Goal: Download file/media

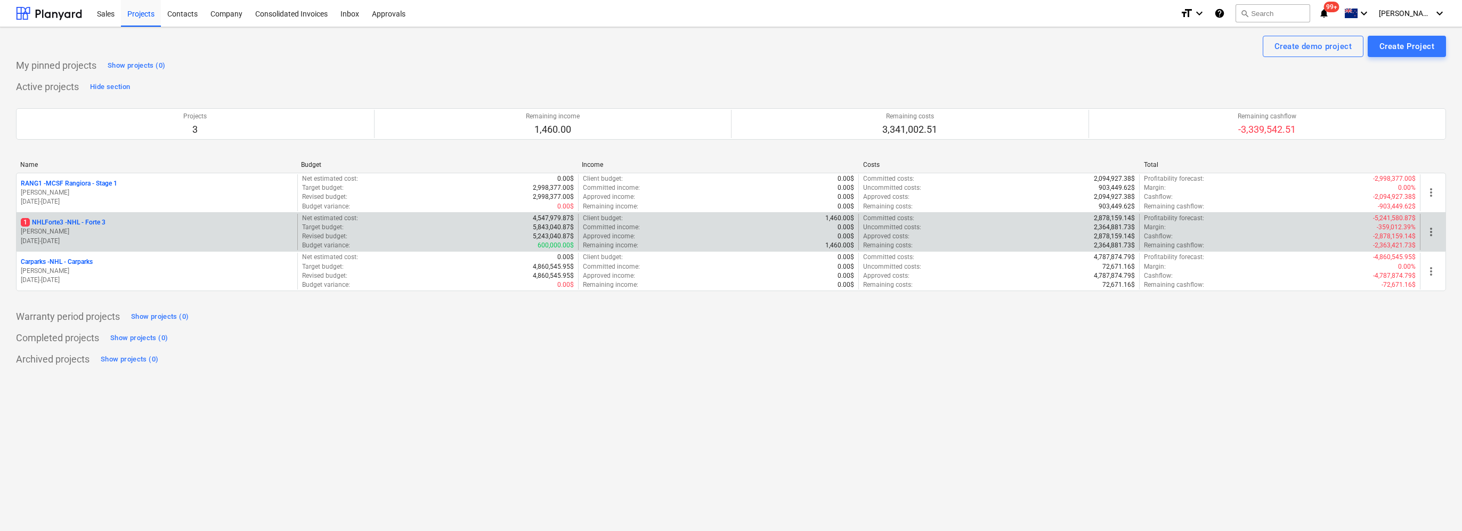
click at [79, 224] on p "1 NHLForte3 - NHL - Forte 3" at bounding box center [63, 222] width 85 height 9
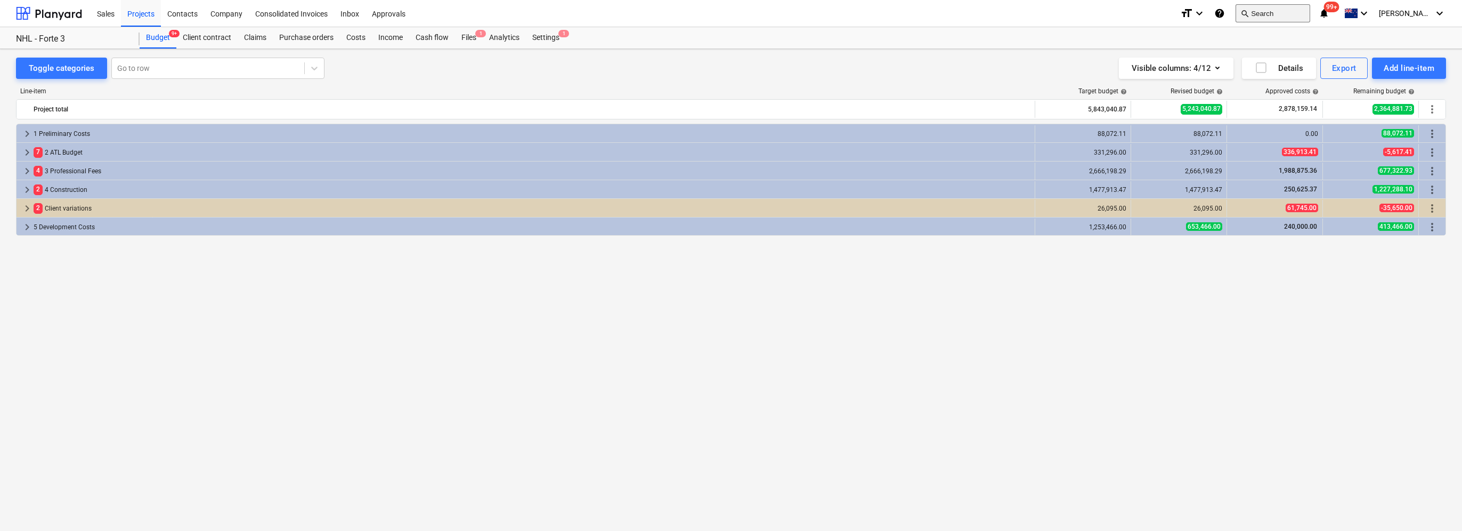
click at [1289, 15] on button "search Search" at bounding box center [1273, 13] width 75 height 18
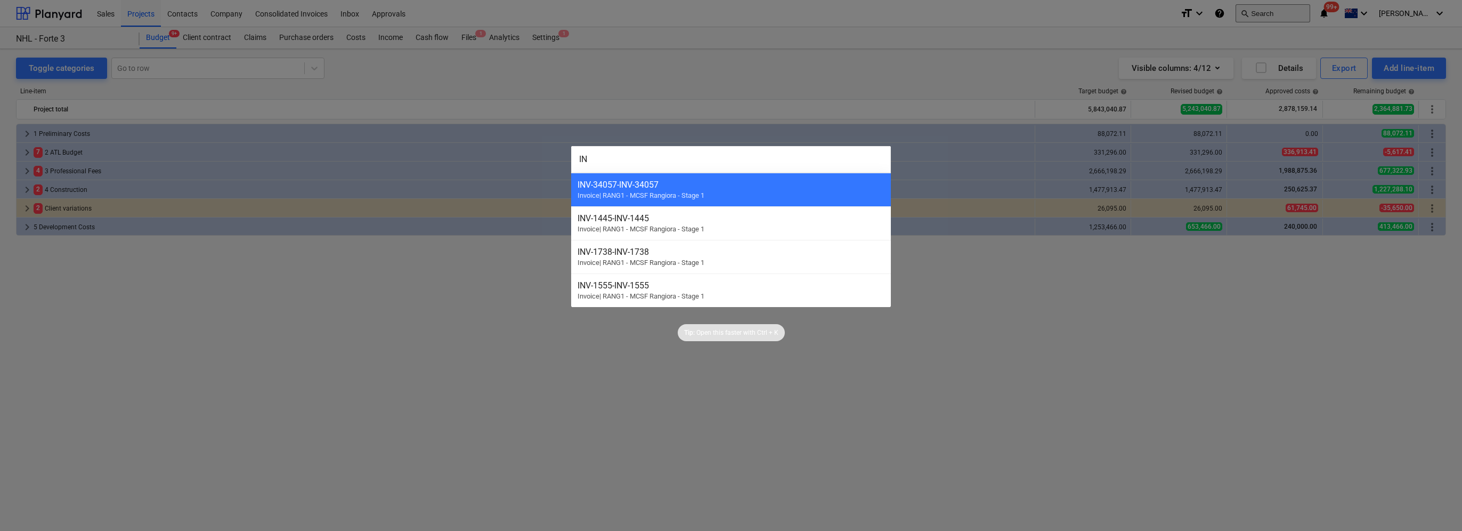
type input "I"
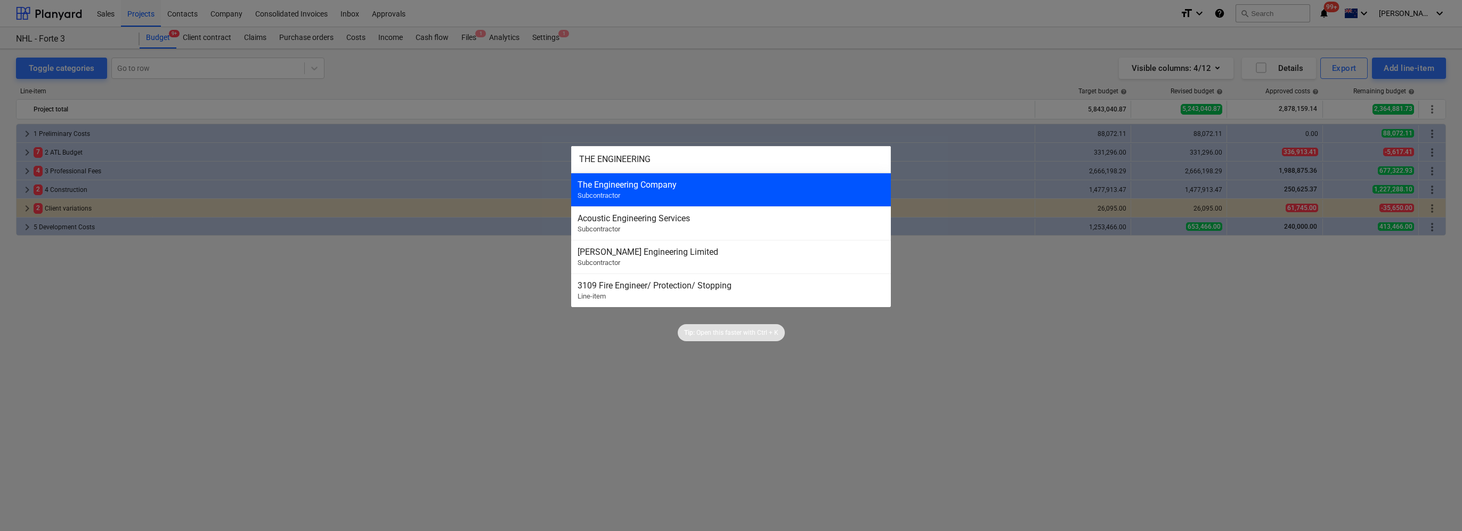
type input "THE ENGINEERING"
click at [653, 193] on div "The Engineering Company Subcontractor" at bounding box center [731, 190] width 320 height 34
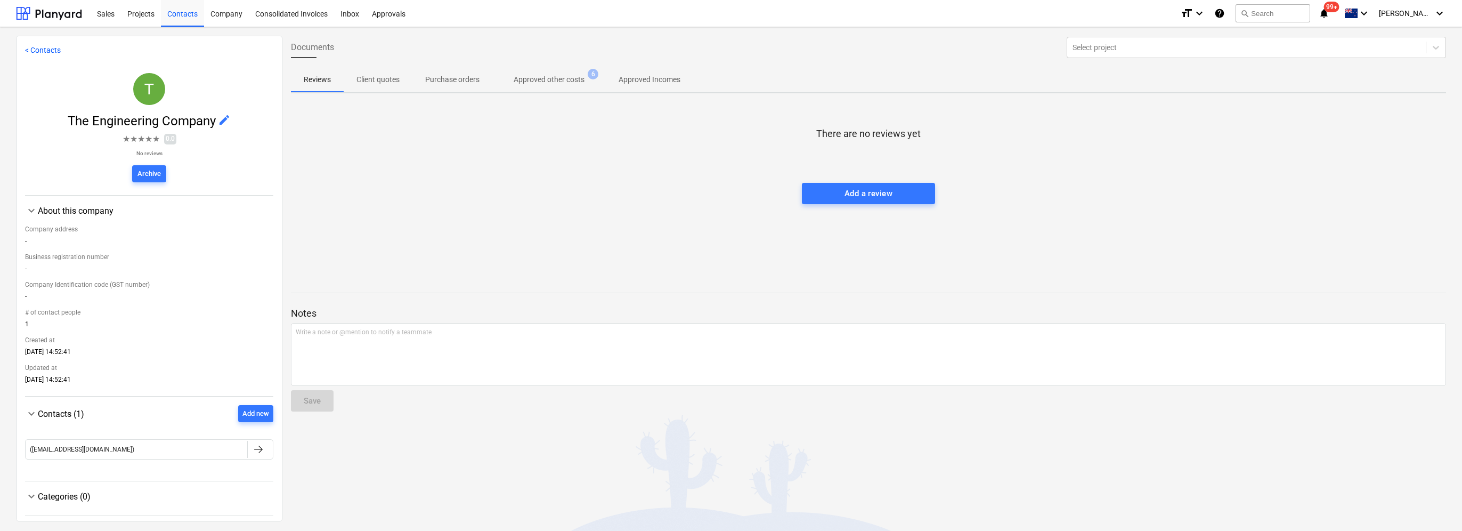
click at [578, 79] on p "Approved other costs" at bounding box center [549, 79] width 71 height 11
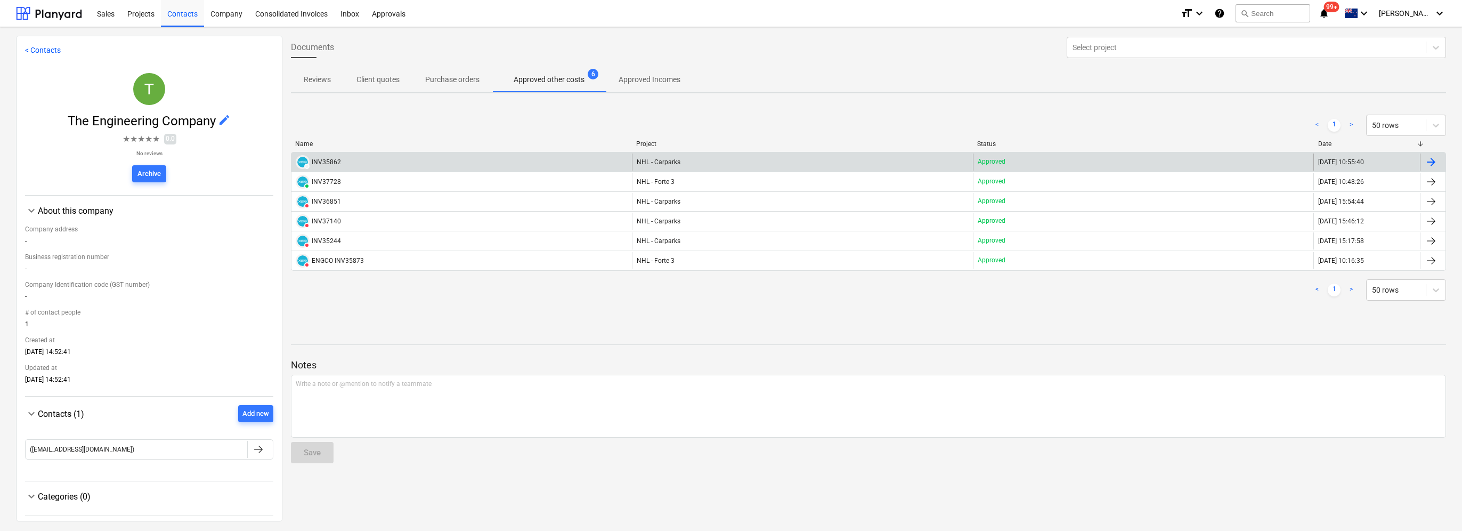
click at [397, 164] on div "DRAFT INV35862" at bounding box center [461, 161] width 340 height 17
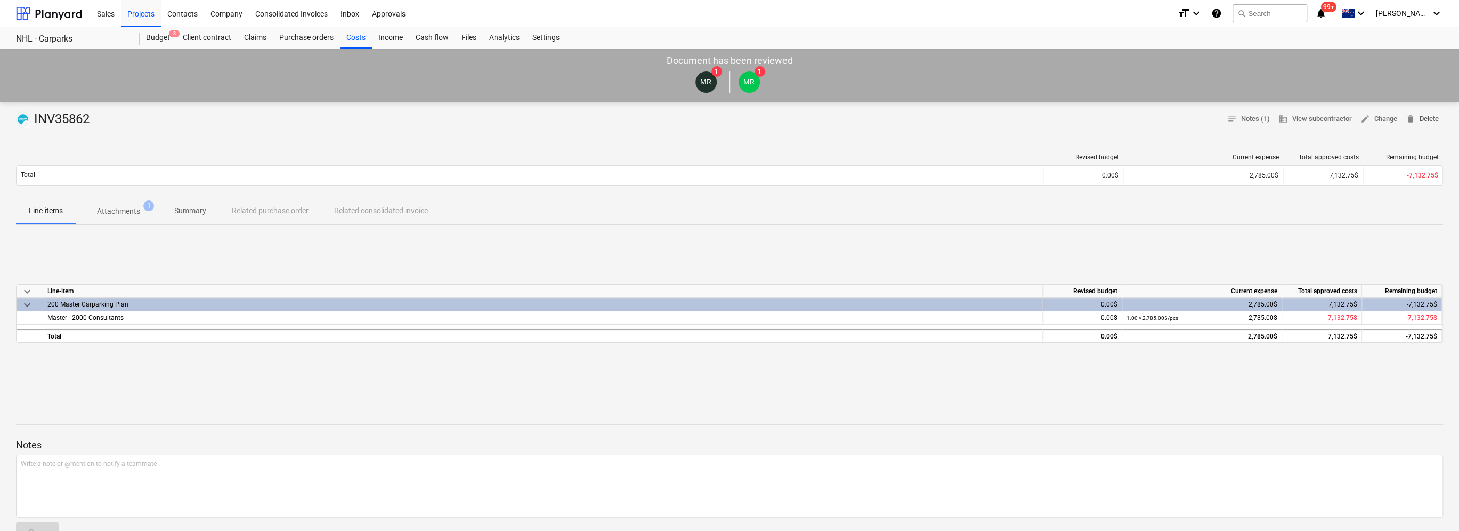
click at [1427, 120] on span "delete Delete" at bounding box center [1422, 119] width 33 height 12
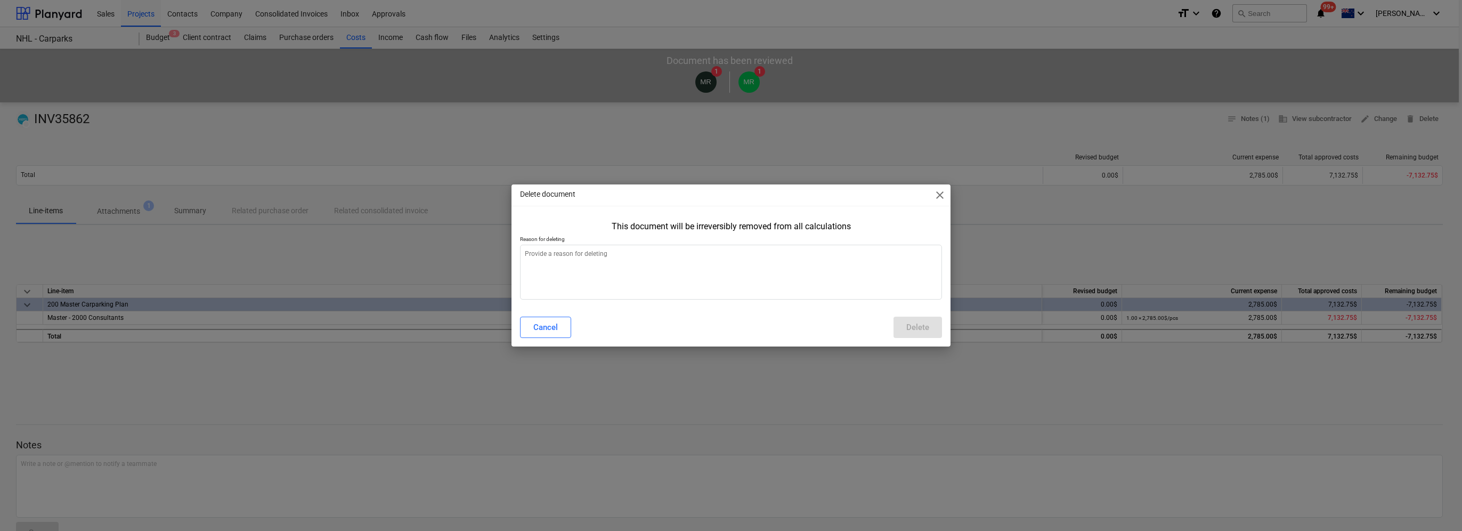
type textarea "x"
click at [610, 258] on textarea at bounding box center [730, 272] width 421 height 55
type textarea "A"
type textarea "x"
type textarea "Al"
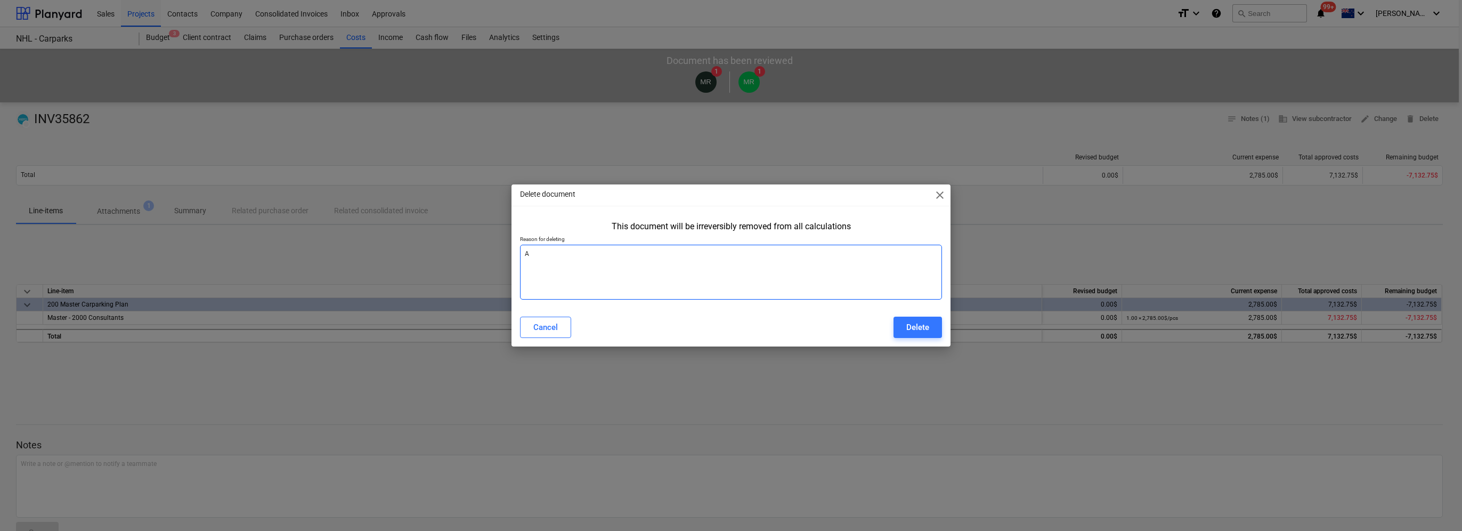
type textarea "x"
type textarea "Alr"
type textarea "x"
type textarea "Alre"
type textarea "x"
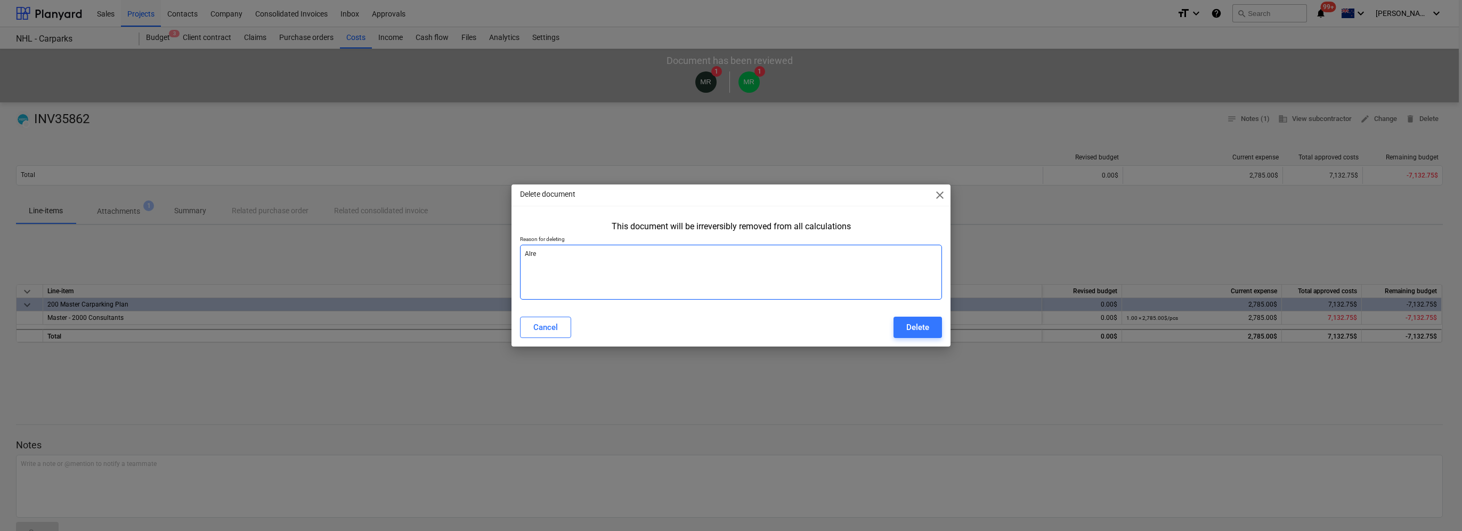
type textarea "Alrea"
type textarea "x"
type textarea "Alread"
type textarea "x"
type textarea "Already"
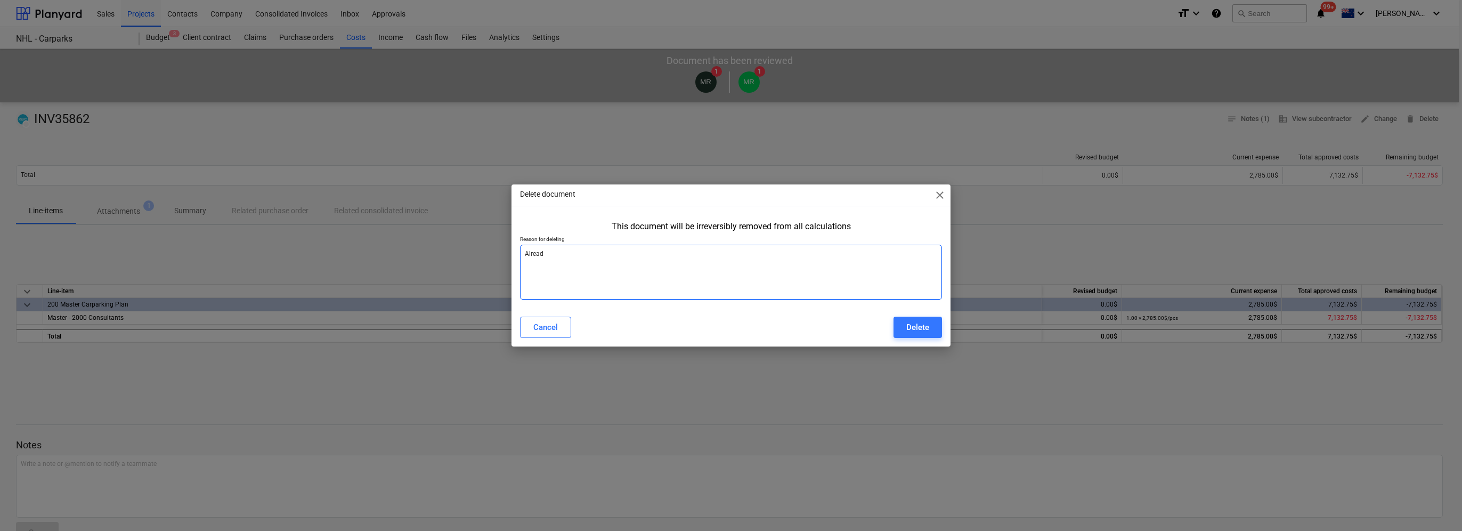
type textarea "x"
type textarea "Already"
type textarea "x"
type textarea "Already p"
type textarea "x"
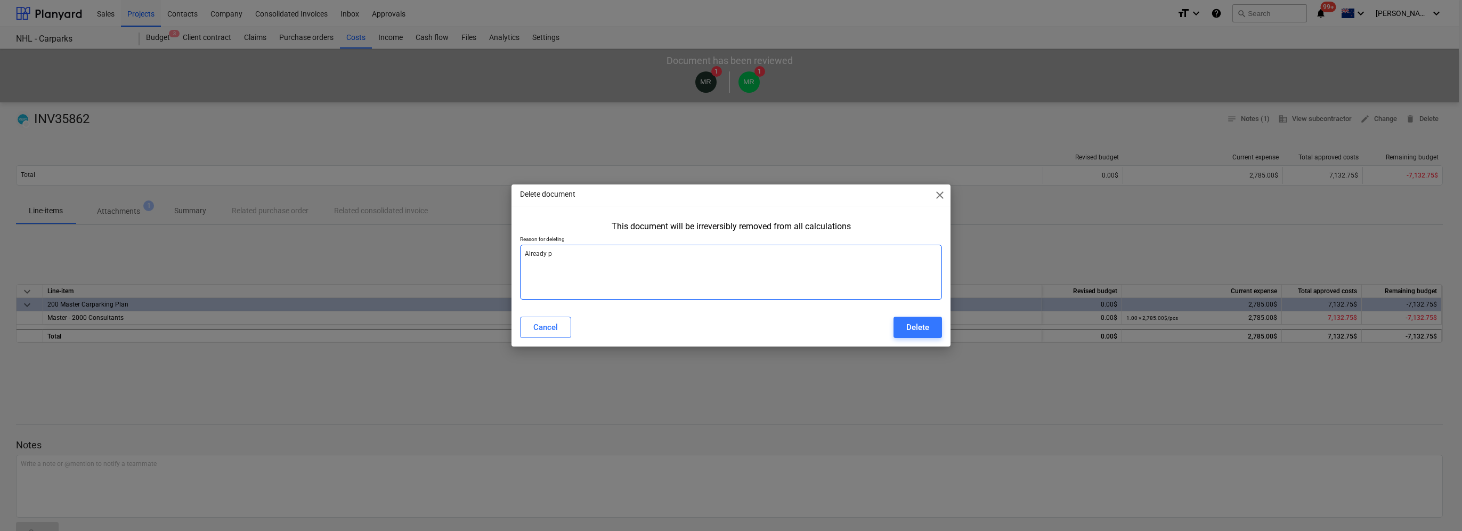
type textarea "Already pa"
type textarea "x"
type textarea "Already pai"
type textarea "x"
type textarea "Already paid"
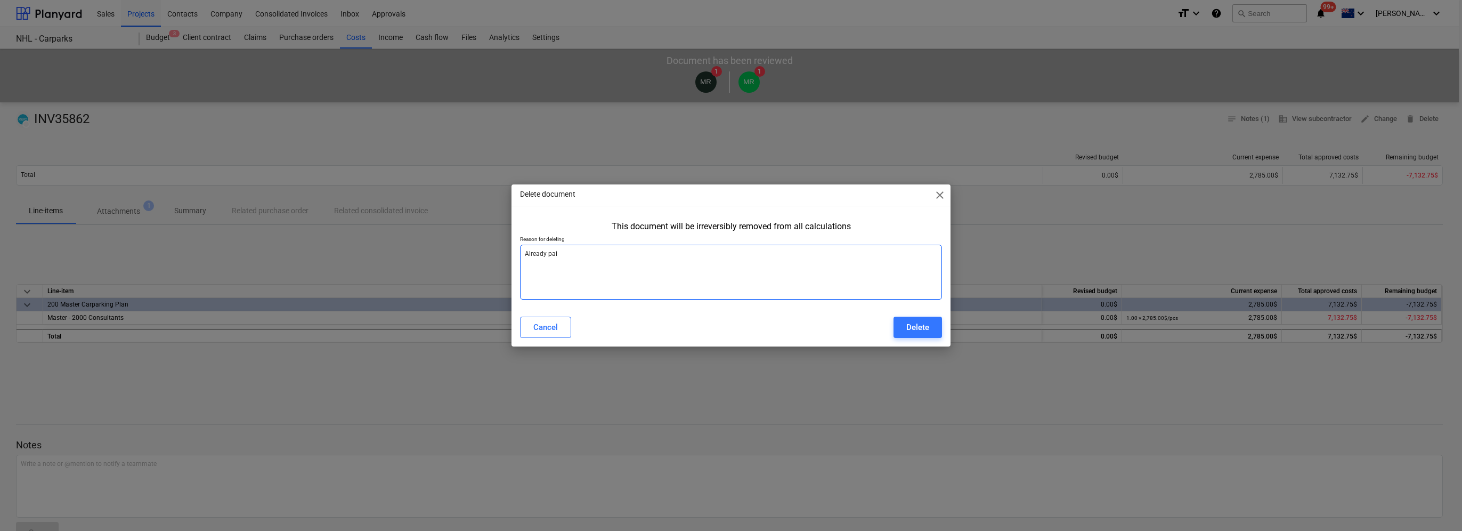
type textarea "x"
type textarea "Already paid"
type textarea "x"
type textarea "Already paid D"
type textarea "x"
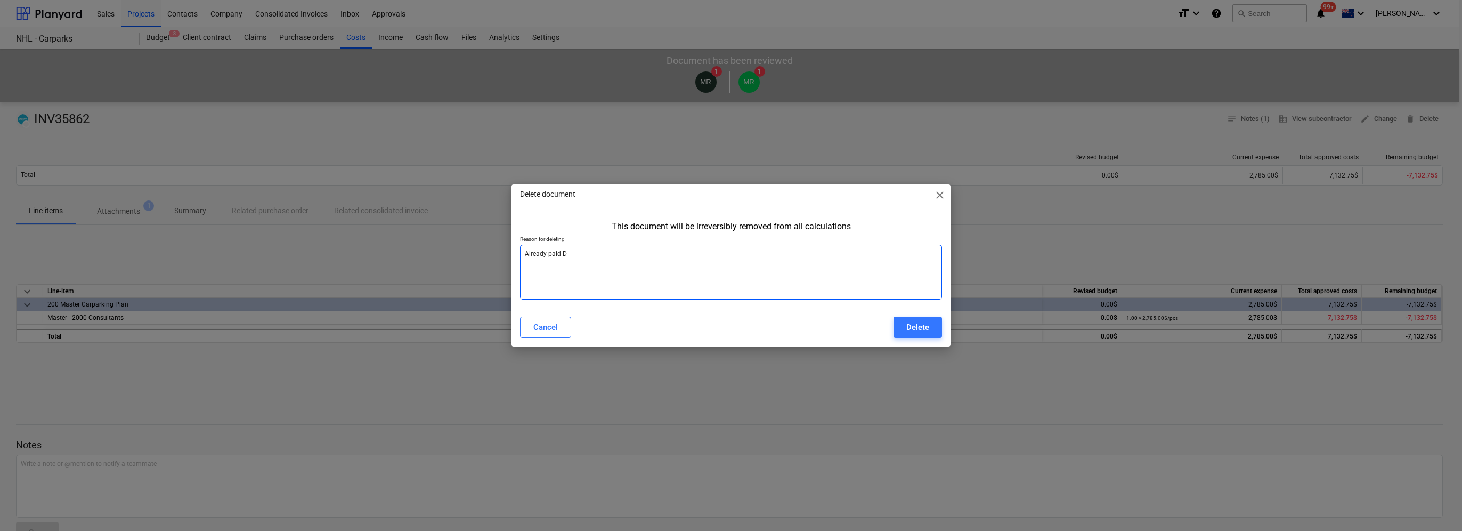
type textarea "Already paid De"
type textarea "x"
type textarea "Already paid Dec"
type textarea "x"
type textarea "Already paid Dec"
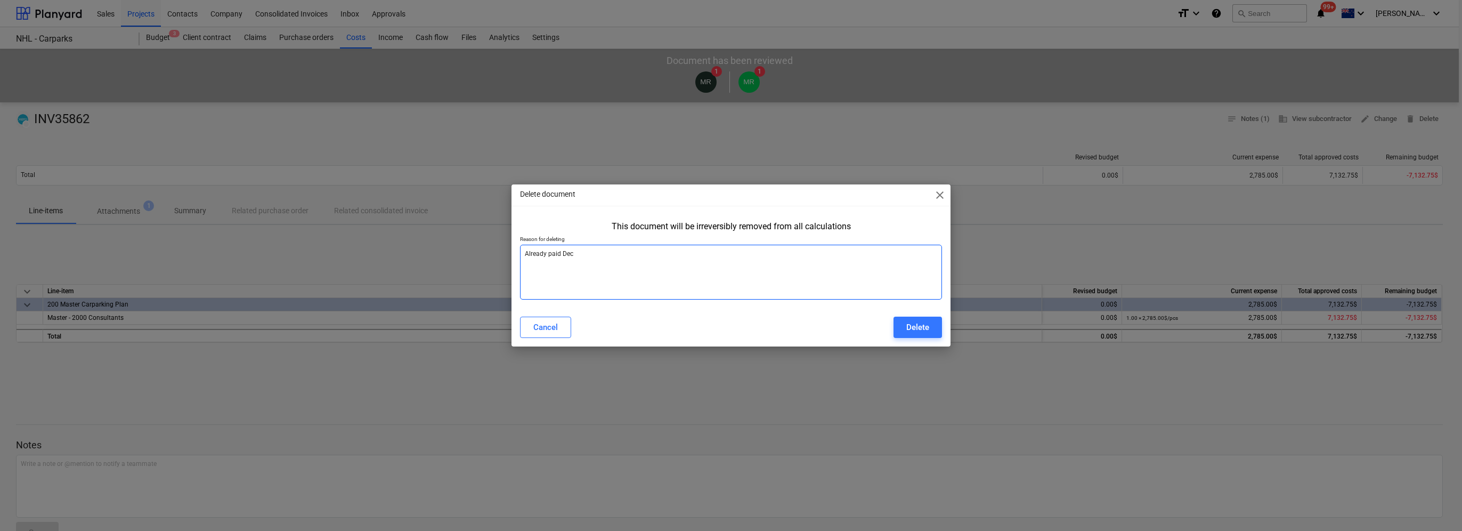
type textarea "x"
type textarea "Already paid [DATE]"
type textarea "x"
type textarea "Already paid [DATE]"
type textarea "x"
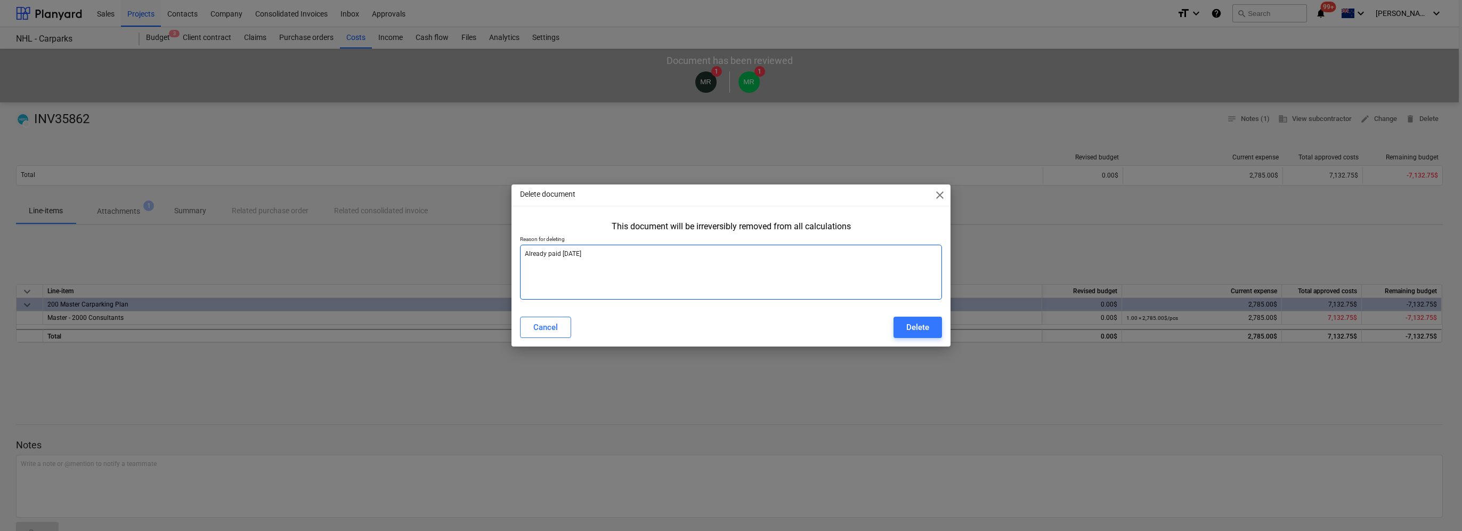
type textarea "Already paid Dec 202"
type textarea "x"
type textarea "Already paid [DATE]"
type textarea "x"
type textarea "Already paid [DATE]"
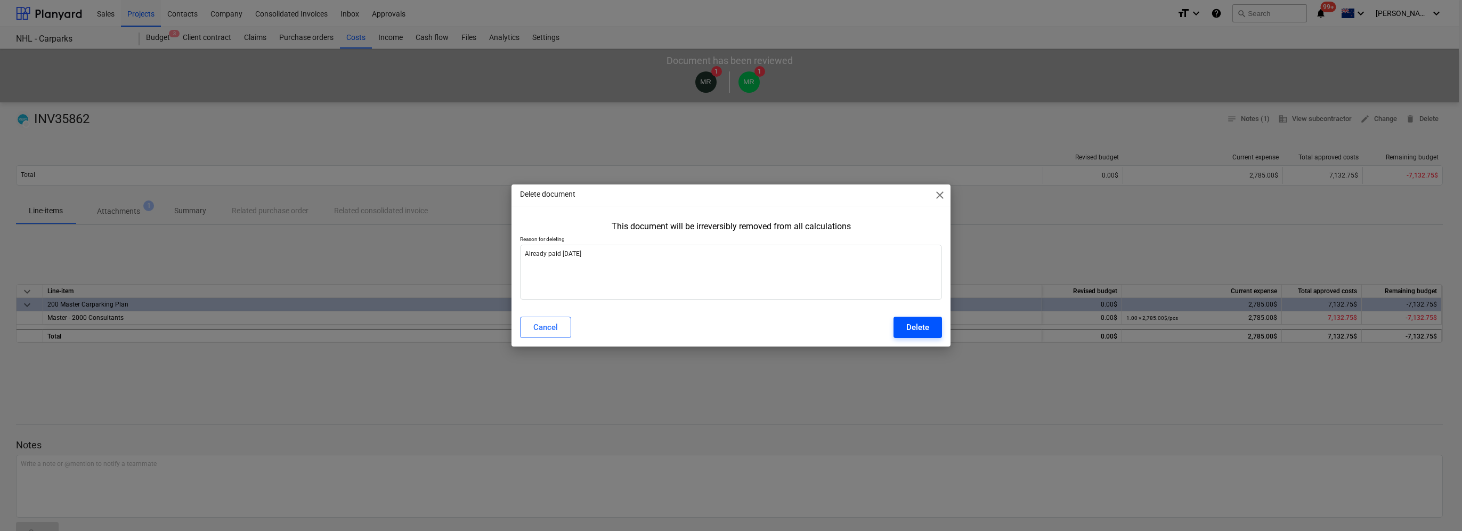
click at [927, 328] on div "Delete" at bounding box center [917, 327] width 23 height 14
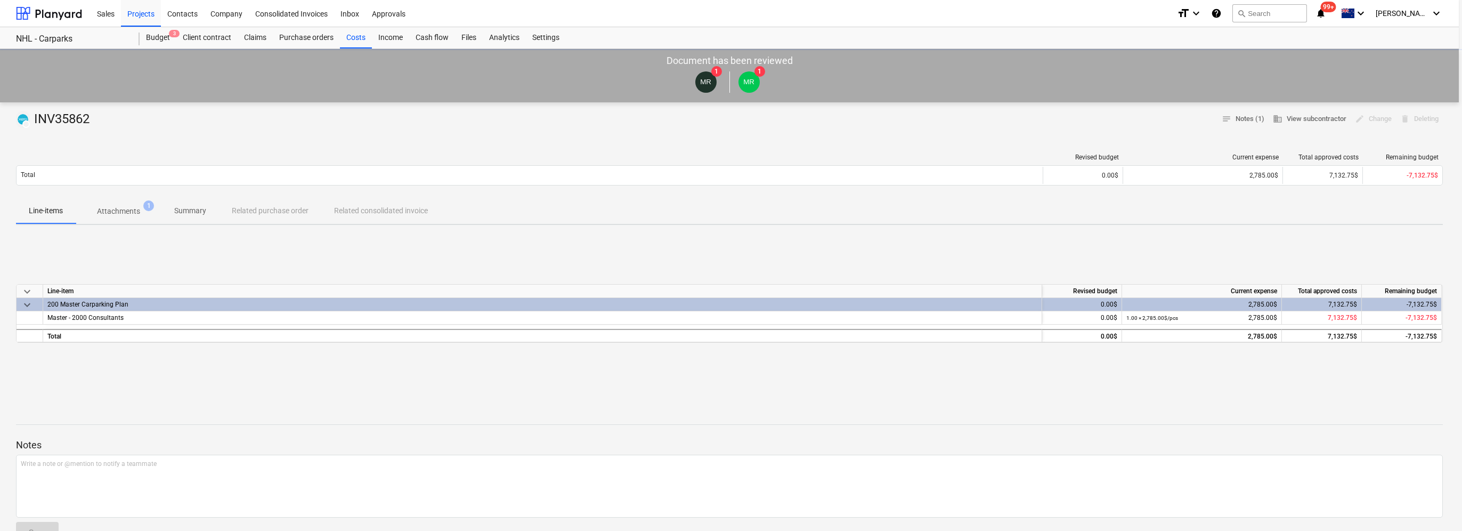
type textarea "x"
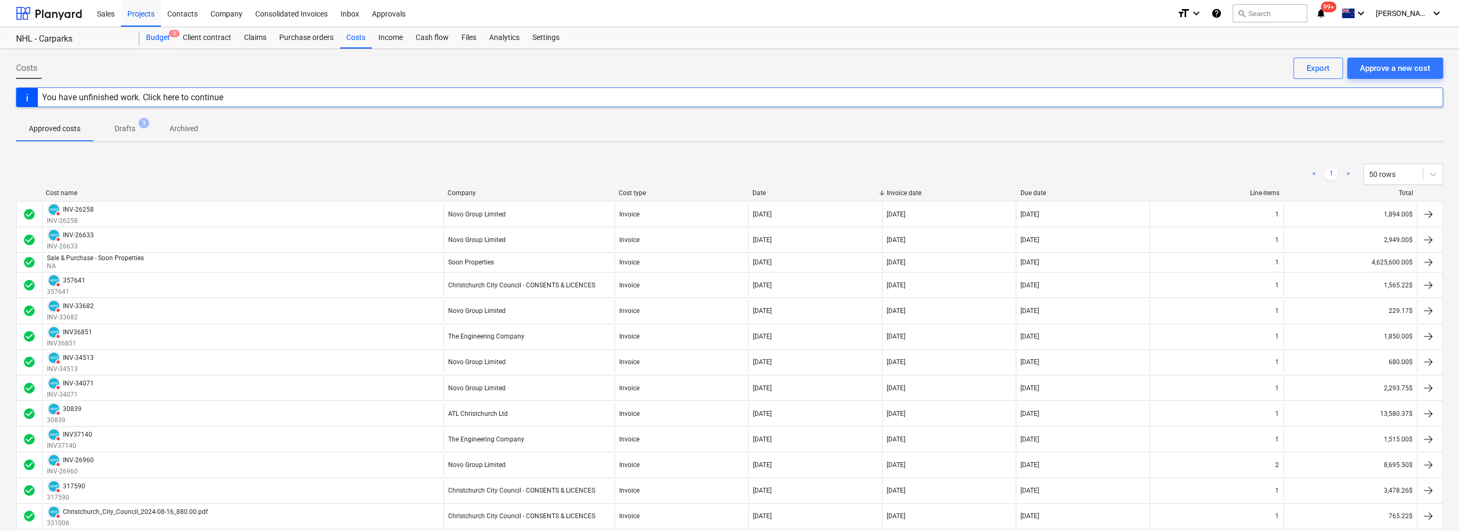
click at [166, 40] on div "Budget 3" at bounding box center [158, 37] width 37 height 21
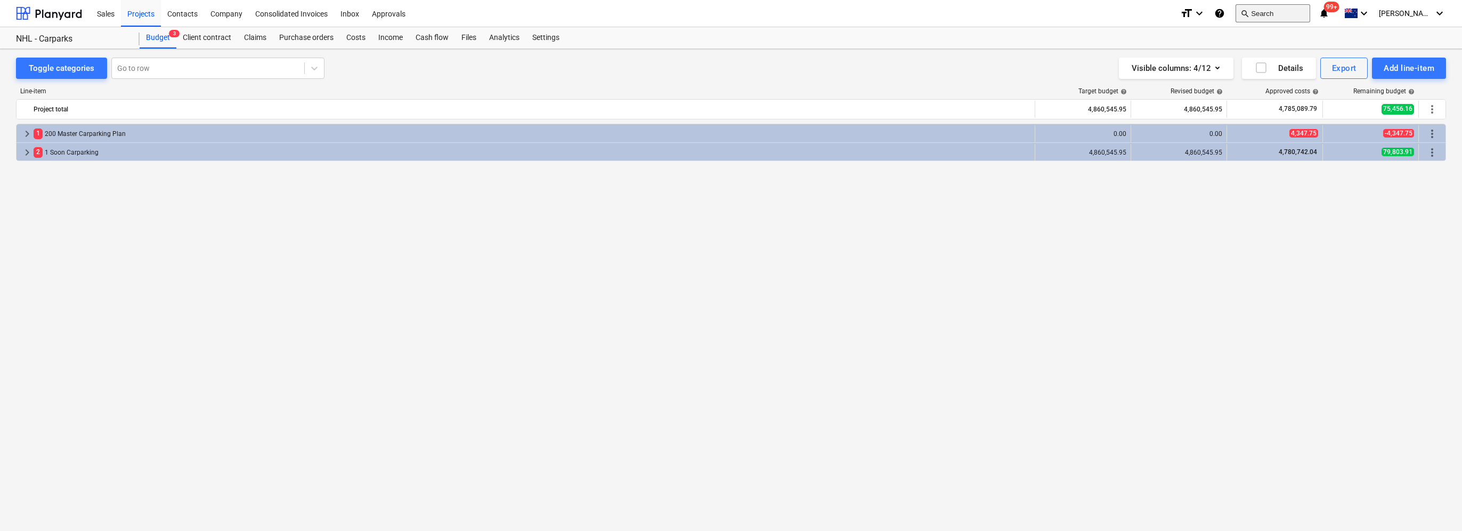
click at [1264, 13] on button "search Search" at bounding box center [1273, 13] width 75 height 18
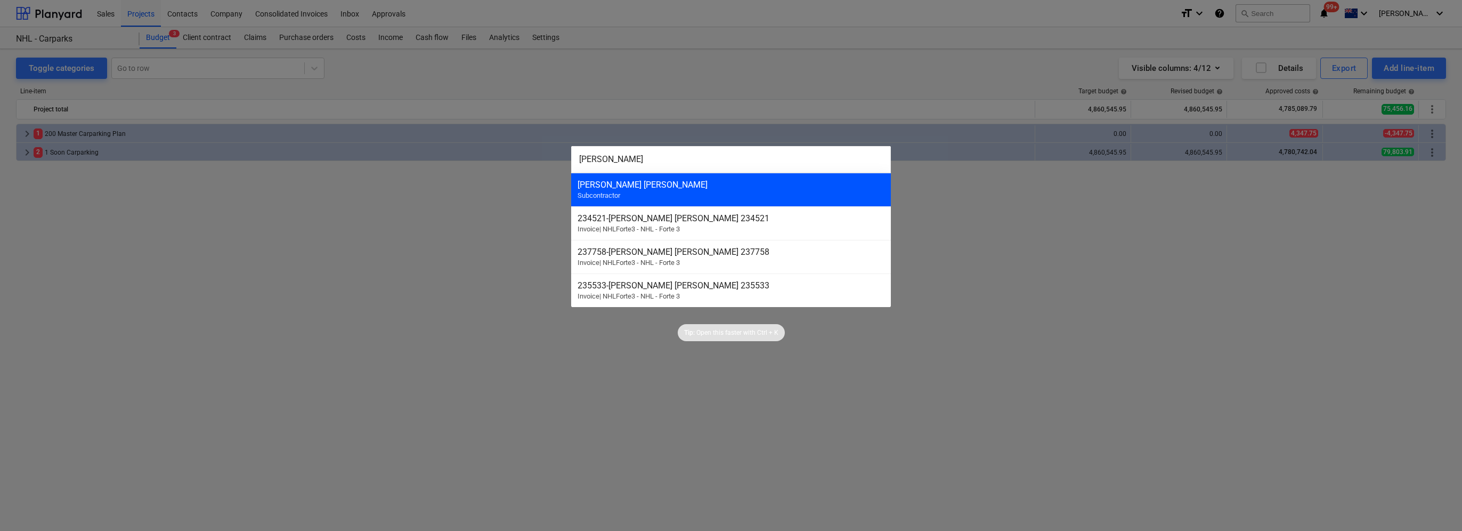
type input "[PERSON_NAME]"
click at [674, 186] on div "[PERSON_NAME] [PERSON_NAME]" at bounding box center [731, 185] width 307 height 10
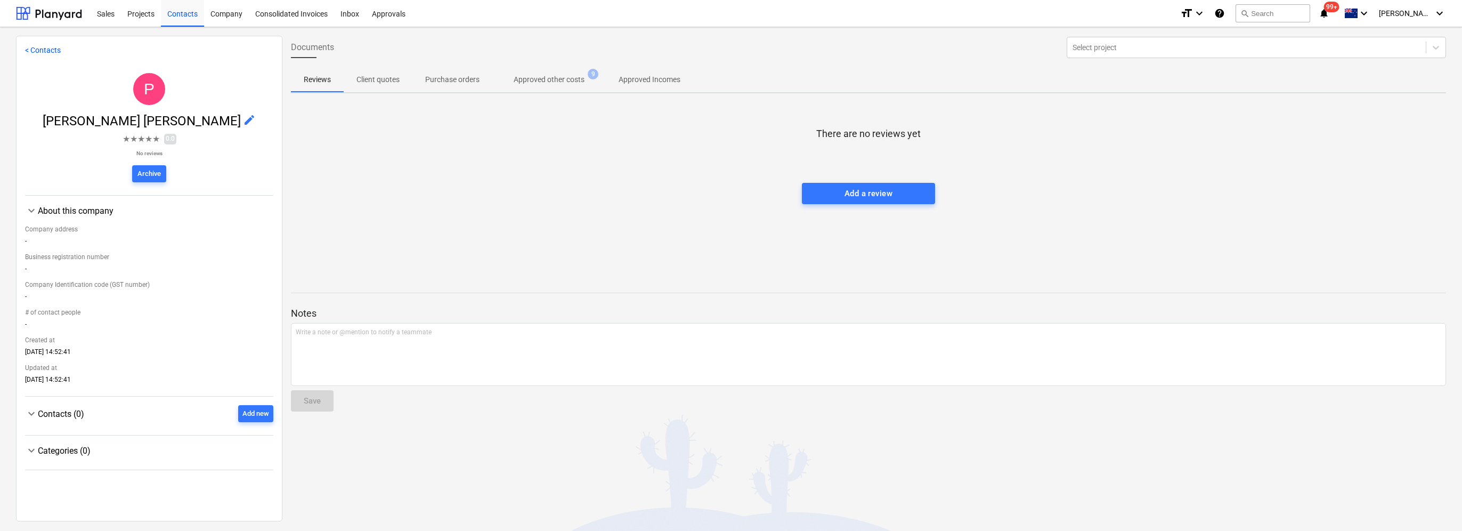
click at [543, 80] on p "Approved other costs" at bounding box center [549, 79] width 71 height 11
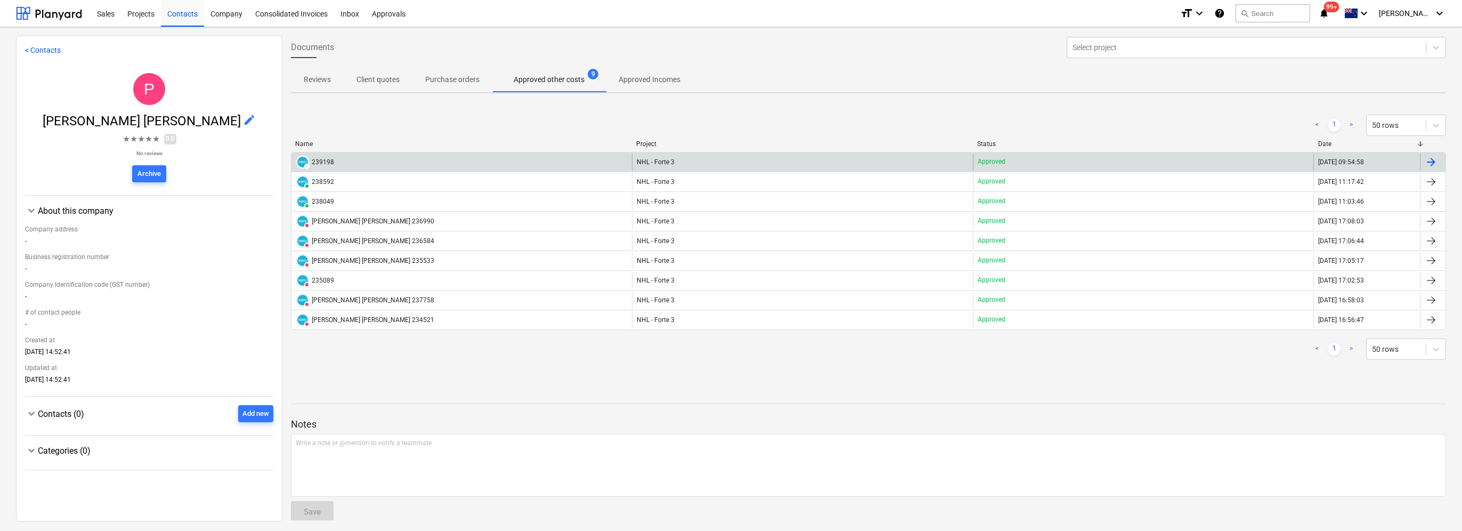
click at [473, 167] on div "DRAFT 239198" at bounding box center [461, 161] width 340 height 17
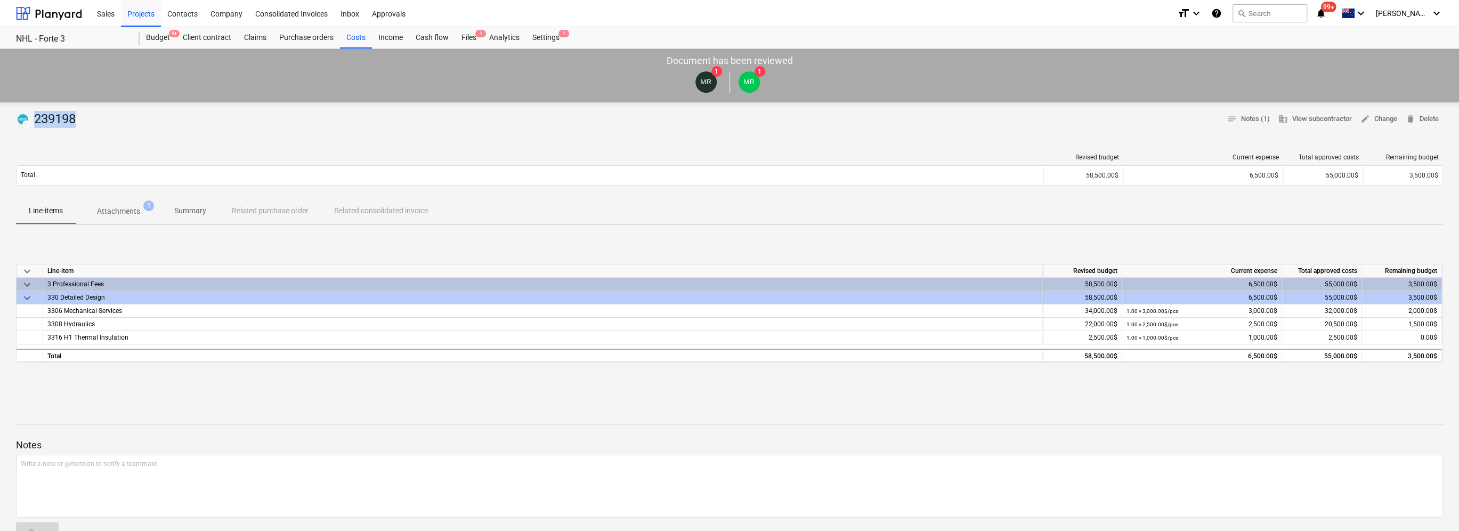
drag, startPoint x: 75, startPoint y: 117, endPoint x: 36, endPoint y: 121, distance: 39.1
click at [36, 121] on div "DRAFT 239198 notes Notes (1) business View subcontractor edit Change delete Del…" at bounding box center [729, 119] width 1427 height 17
drag, startPoint x: 36, startPoint y: 121, endPoint x: 43, endPoint y: 119, distance: 6.7
click at [43, 119] on div "DRAFT 239198" at bounding box center [48, 119] width 64 height 17
click at [80, 119] on div "DRAFT 239198" at bounding box center [48, 119] width 64 height 17
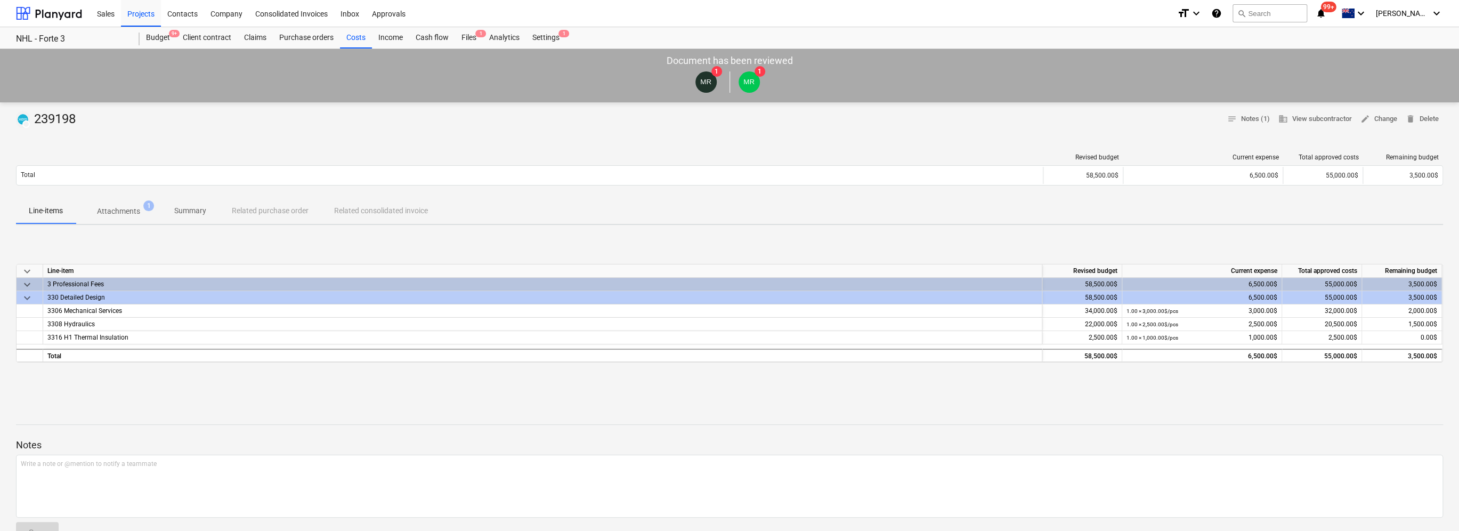
click at [43, 33] on div "NHL - Forte 3 NHL - Forte 3" at bounding box center [78, 37] width 124 height 21
click at [60, 39] on div "NHL - Forte 3" at bounding box center [71, 39] width 111 height 11
click at [1432, 17] on icon "keyboard_arrow_down" at bounding box center [1436, 13] width 13 height 13
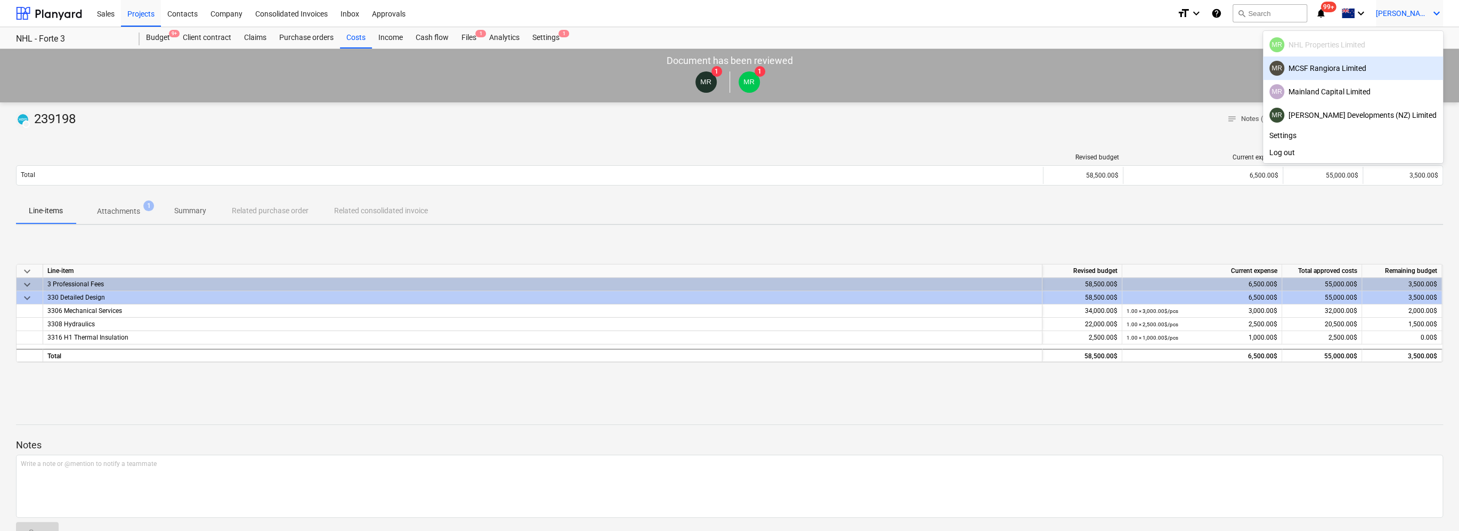
click at [1336, 47] on div "MR NHL Properties Limited" at bounding box center [1352, 44] width 167 height 15
click at [130, 4] on div at bounding box center [729, 265] width 1459 height 531
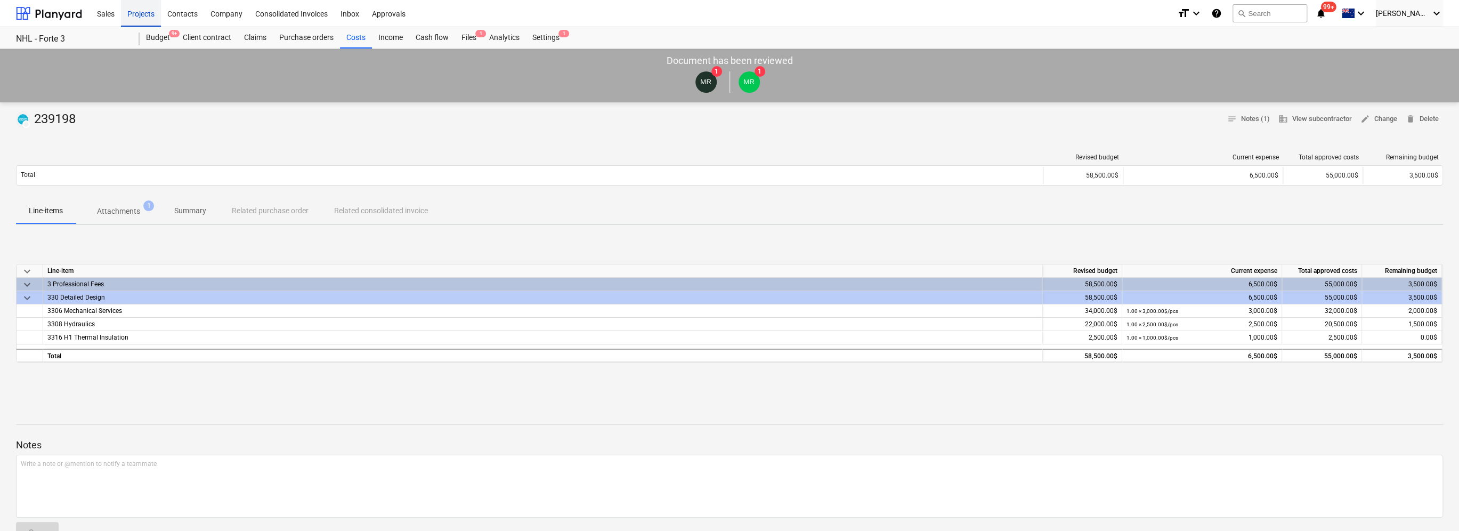
click at [133, 11] on div "Projects" at bounding box center [141, 12] width 40 height 27
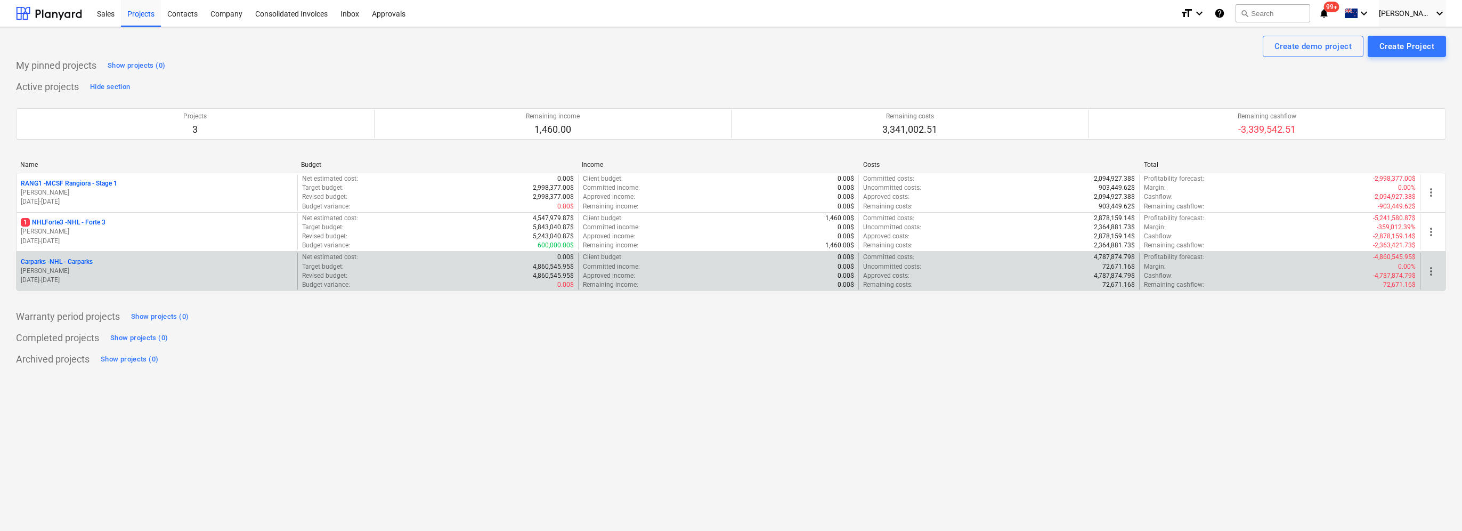
click at [92, 262] on p "Carparks - NHL - Carparks" at bounding box center [57, 261] width 72 height 9
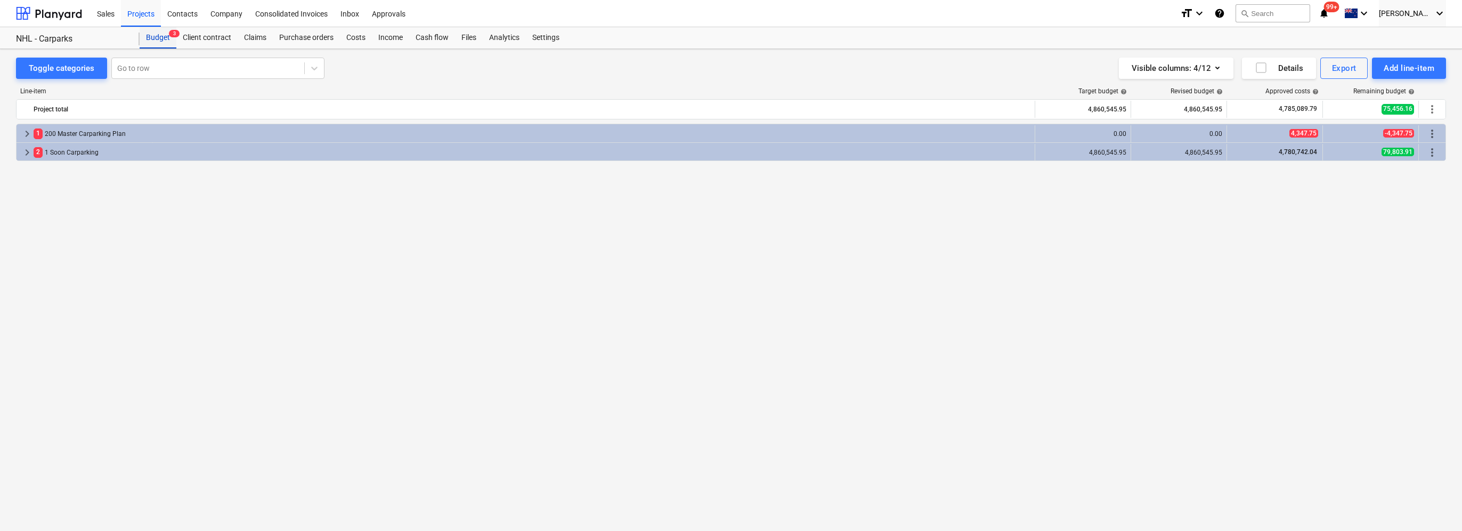
click at [159, 41] on div "Budget 3" at bounding box center [158, 37] width 37 height 21
click at [164, 38] on div "Budget 3" at bounding box center [158, 37] width 37 height 21
click at [161, 38] on div "Budget 3" at bounding box center [158, 37] width 37 height 21
click at [145, 18] on div "Projects" at bounding box center [141, 12] width 40 height 27
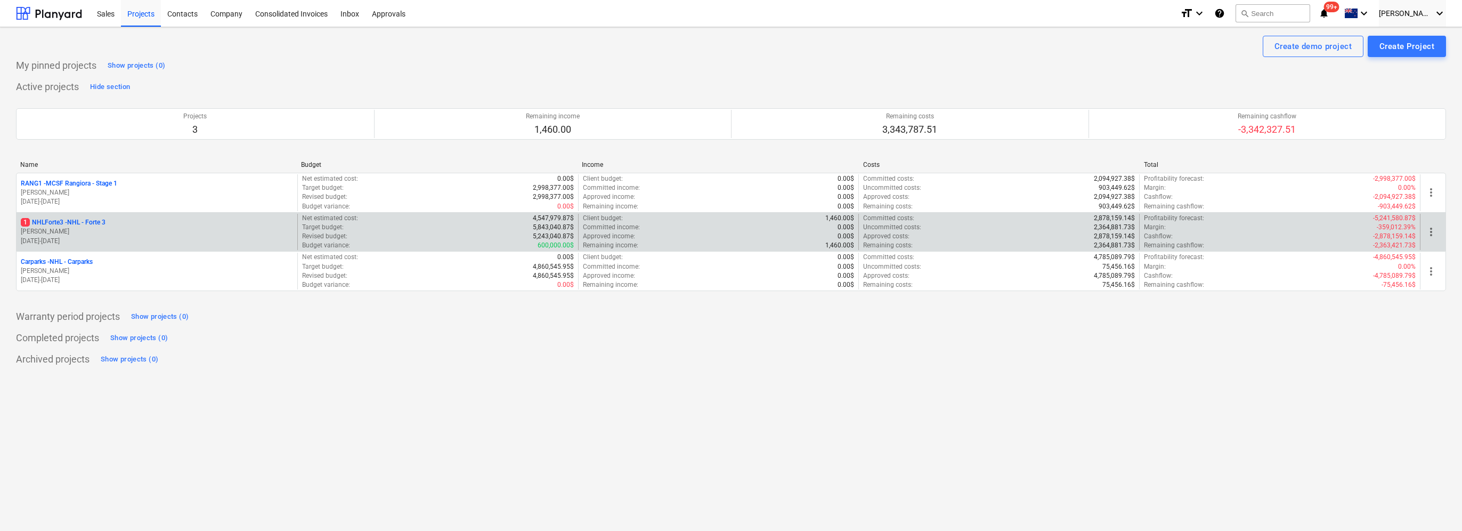
click at [98, 223] on p "1 NHLForte3 - NHL - Forte 3" at bounding box center [63, 222] width 85 height 9
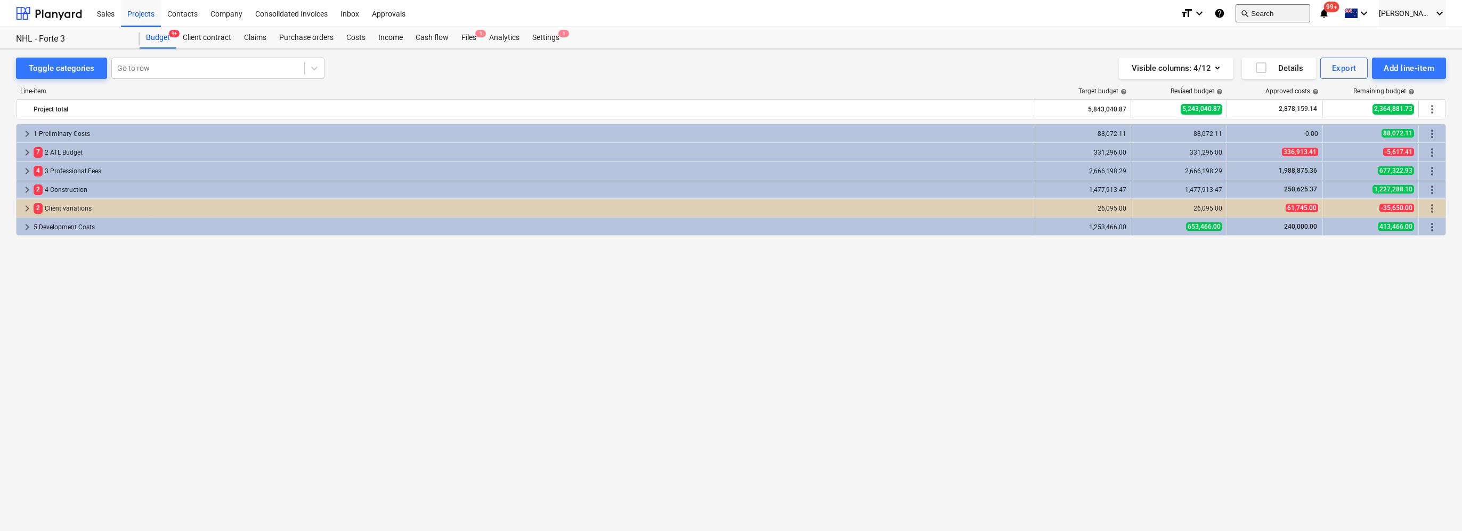
click at [1277, 14] on button "search Search" at bounding box center [1273, 13] width 75 height 18
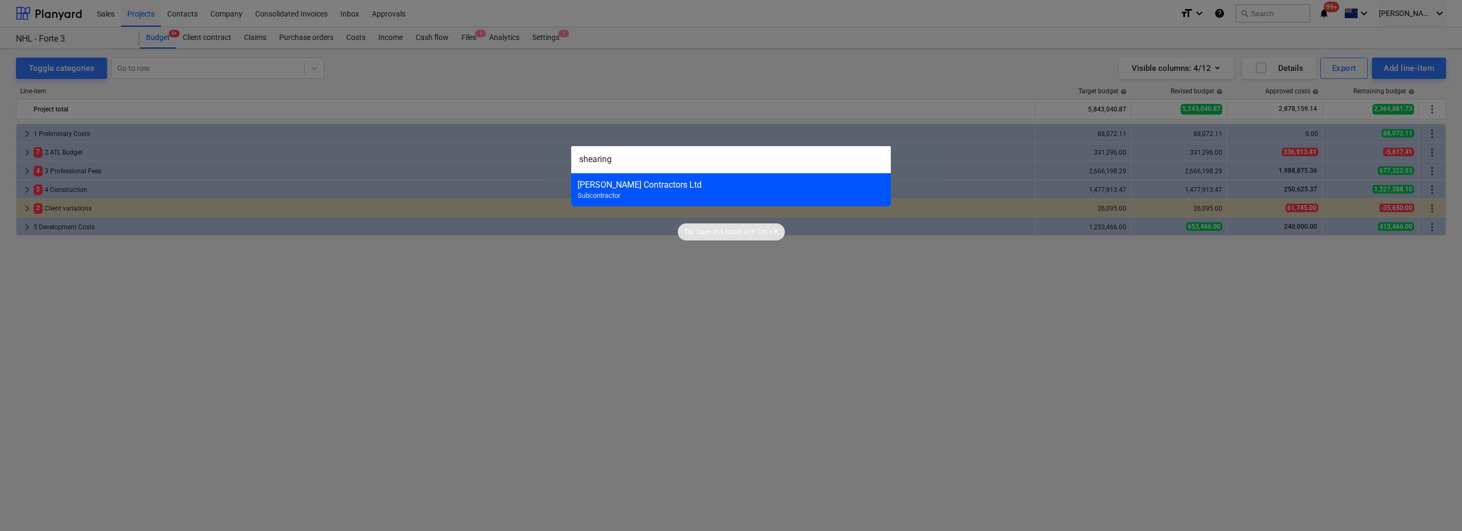
type input "shearing"
click at [672, 187] on div "[PERSON_NAME] Contractors Ltd" at bounding box center [731, 185] width 307 height 10
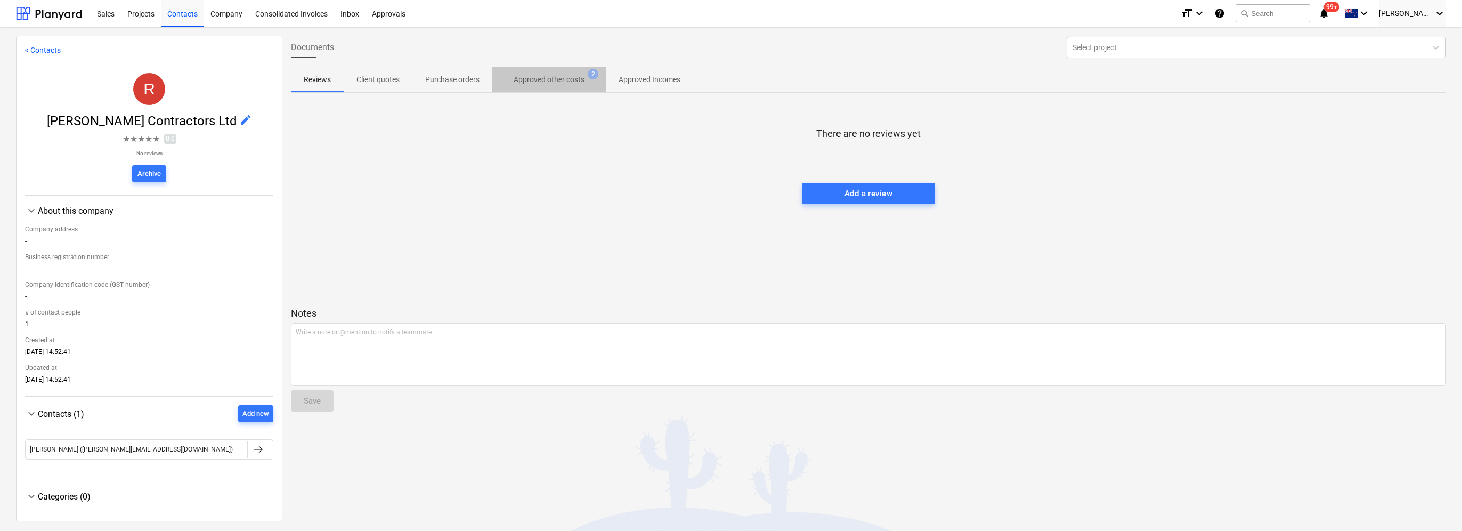
click at [556, 70] on span "Approved other costs 2" at bounding box center [548, 79] width 113 height 19
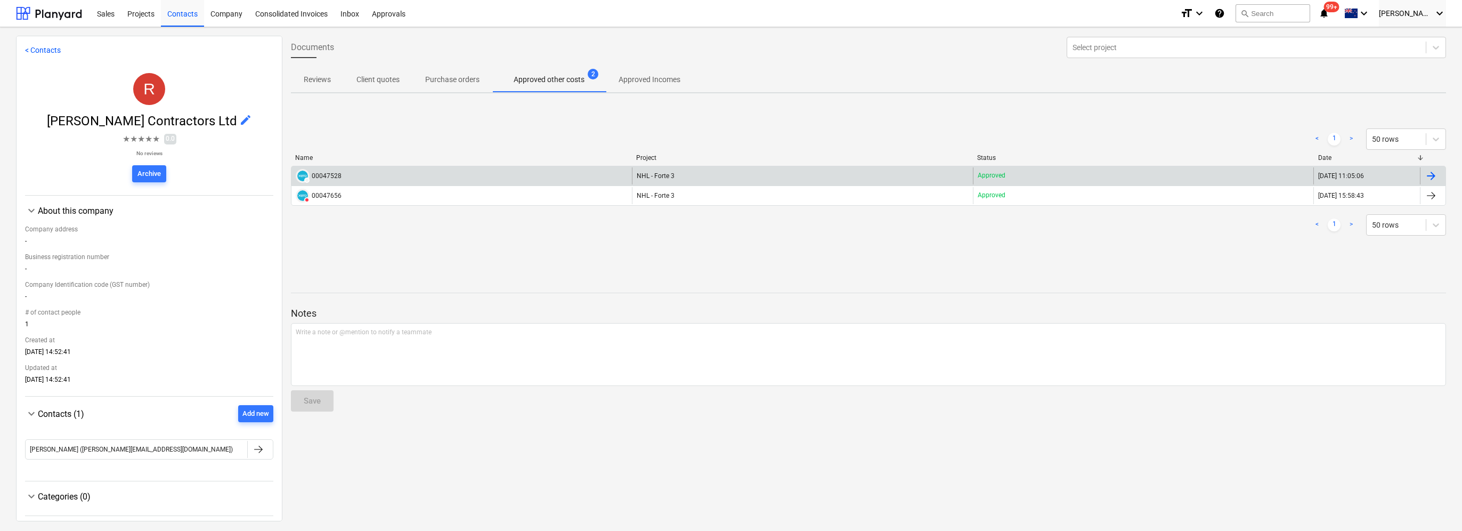
click at [702, 176] on div "NHL - Forte 3" at bounding box center [802, 175] width 340 height 17
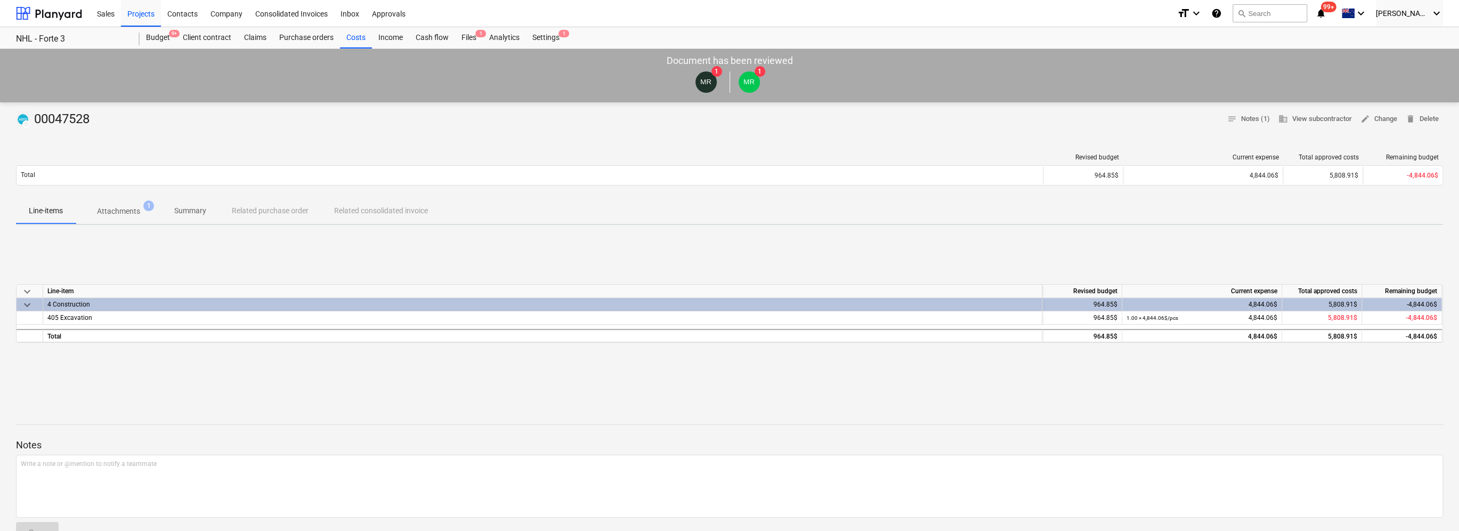
click at [70, 305] on div "4 Construction" at bounding box center [542, 304] width 990 height 13
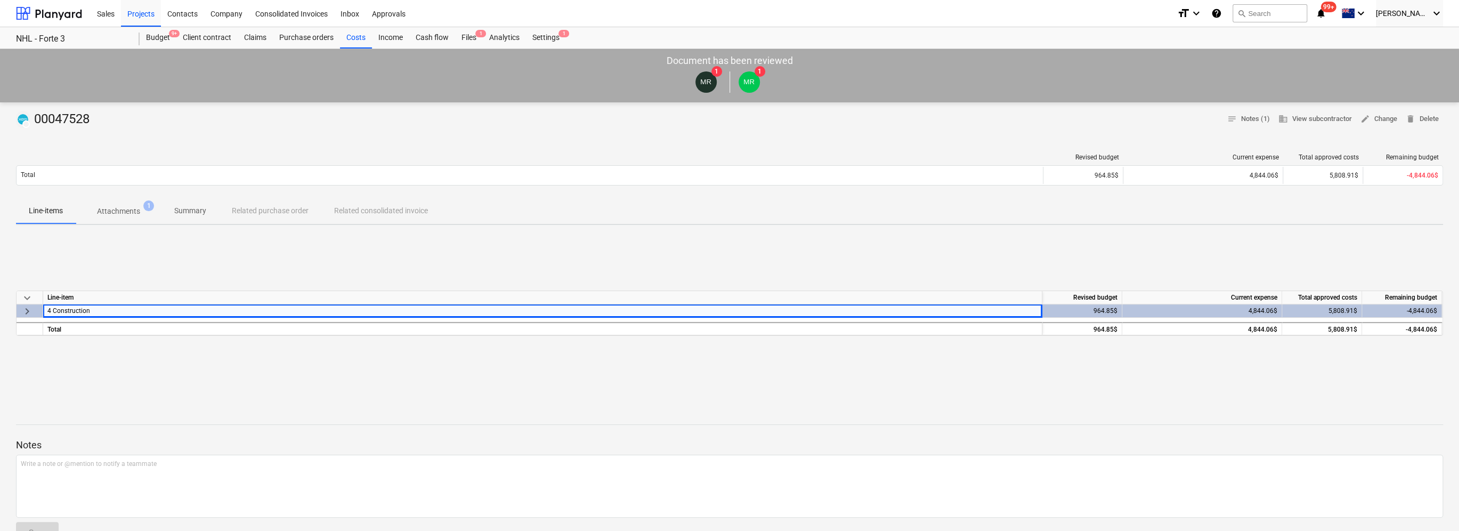
click at [121, 210] on p "Attachments" at bounding box center [118, 211] width 43 height 11
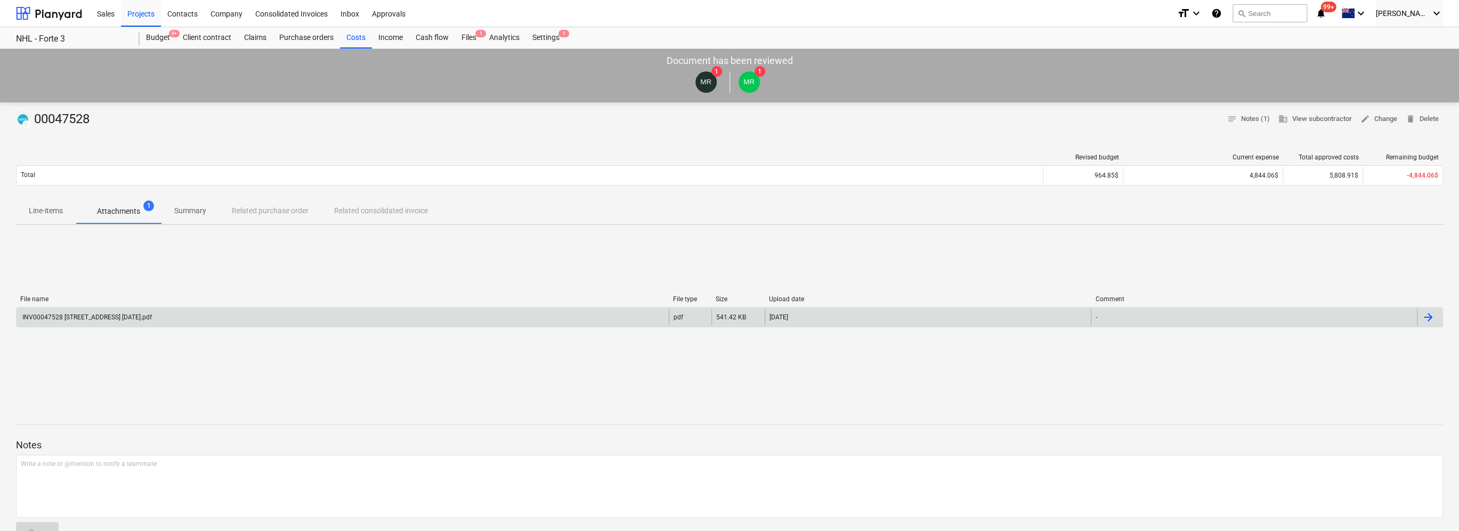
click at [109, 318] on div "INV00047528 [STREET_ADDRESS] [DATE].pdf" at bounding box center [86, 316] width 131 height 7
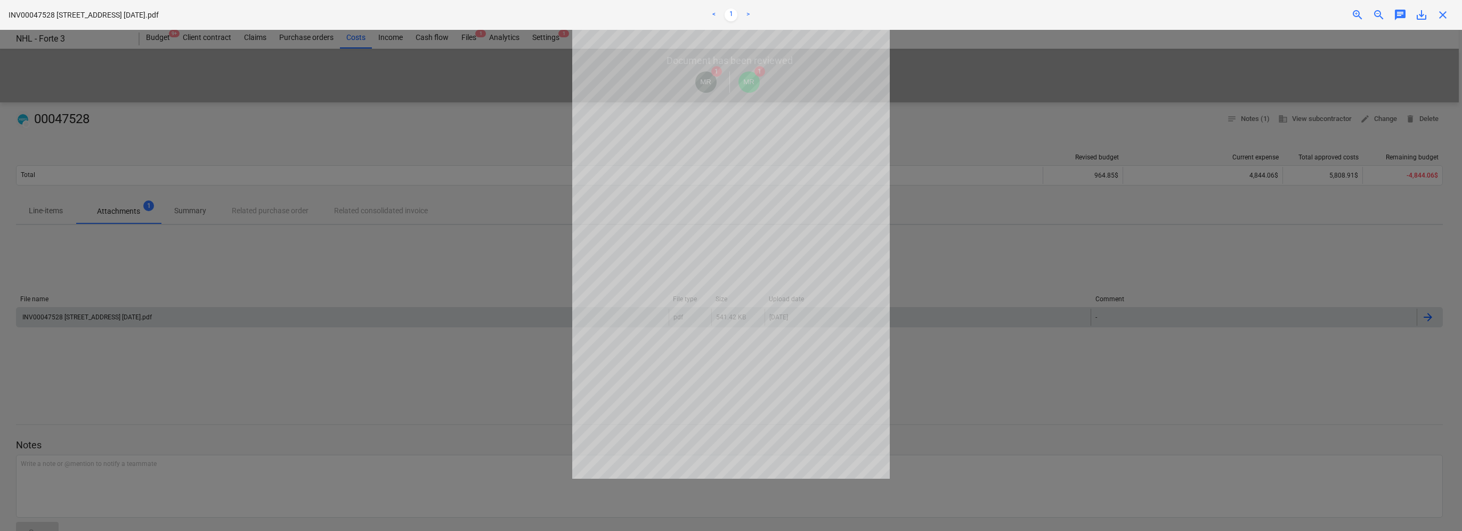
click at [1428, 17] on div "save_alt" at bounding box center [1421, 15] width 21 height 13
click at [1423, 17] on span "save_alt" at bounding box center [1421, 15] width 13 height 13
drag, startPoint x: 332, startPoint y: 160, endPoint x: 562, endPoint y: 104, distance: 236.9
click at [332, 160] on div at bounding box center [731, 280] width 1462 height 501
click at [1437, 16] on span "close" at bounding box center [1442, 15] width 13 height 13
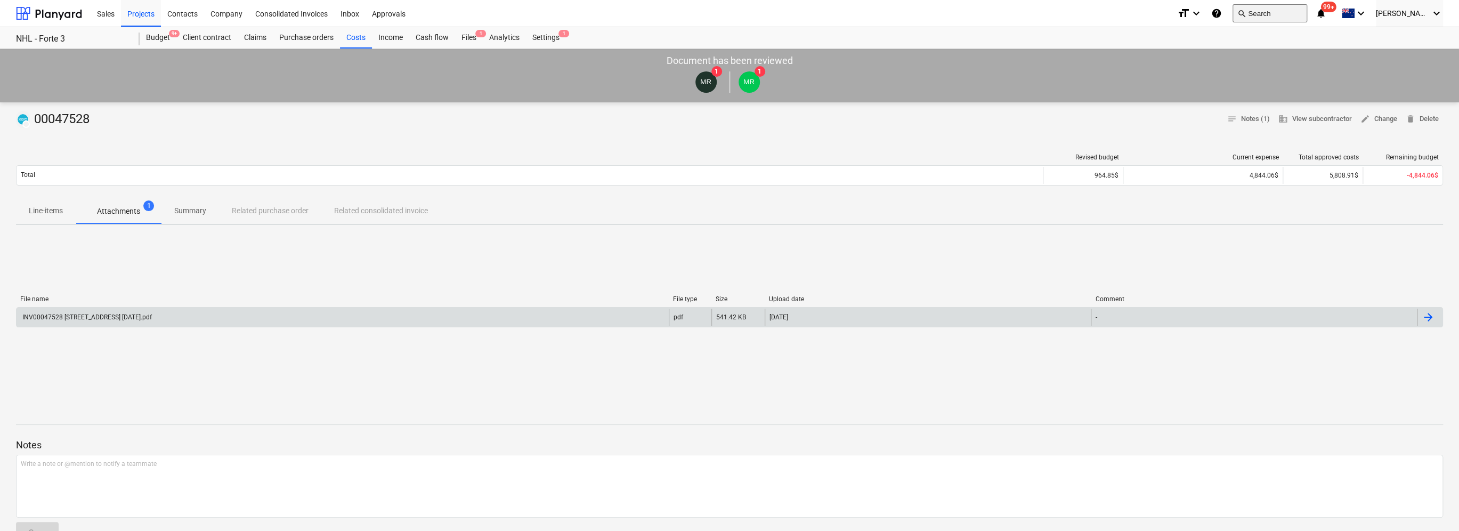
click at [1273, 13] on button "search Search" at bounding box center [1269, 13] width 75 height 18
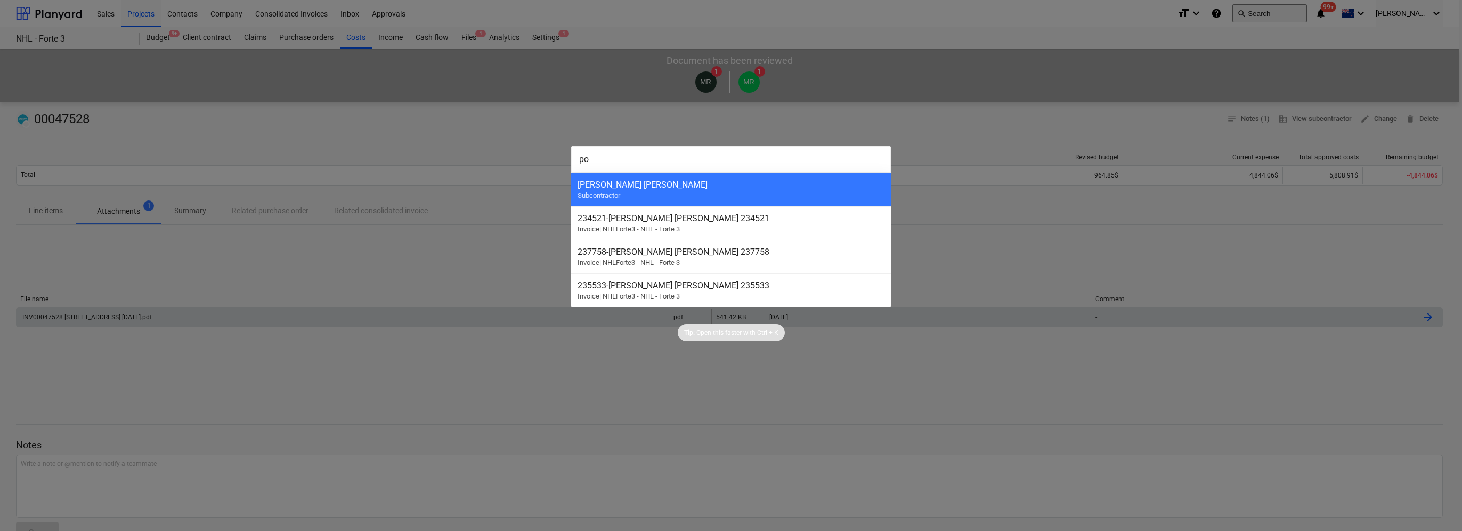
type input "pow"
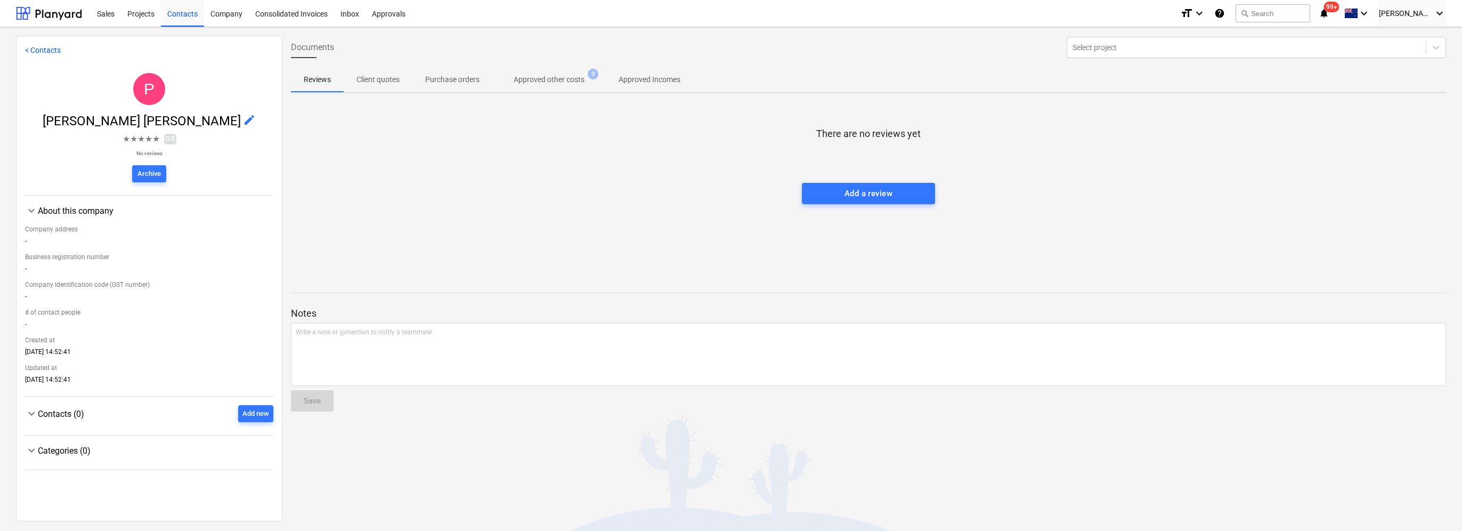
click at [537, 86] on span "Approved other costs 9" at bounding box center [548, 79] width 113 height 19
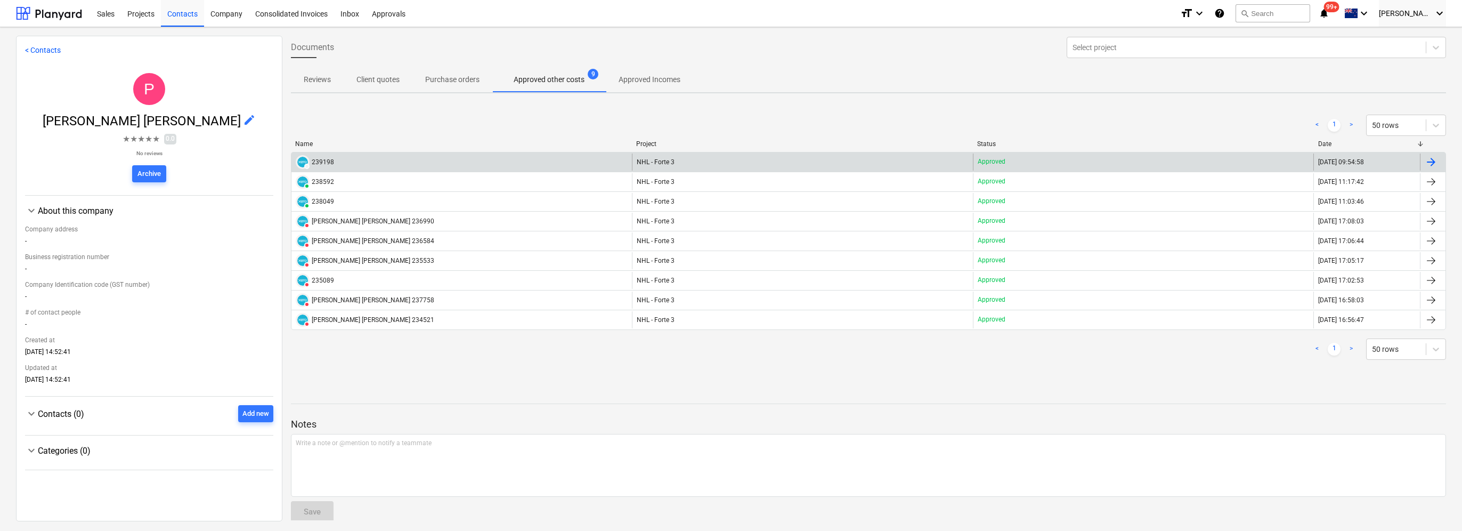
click at [719, 163] on div "NHL - Forte 3" at bounding box center [802, 161] width 340 height 17
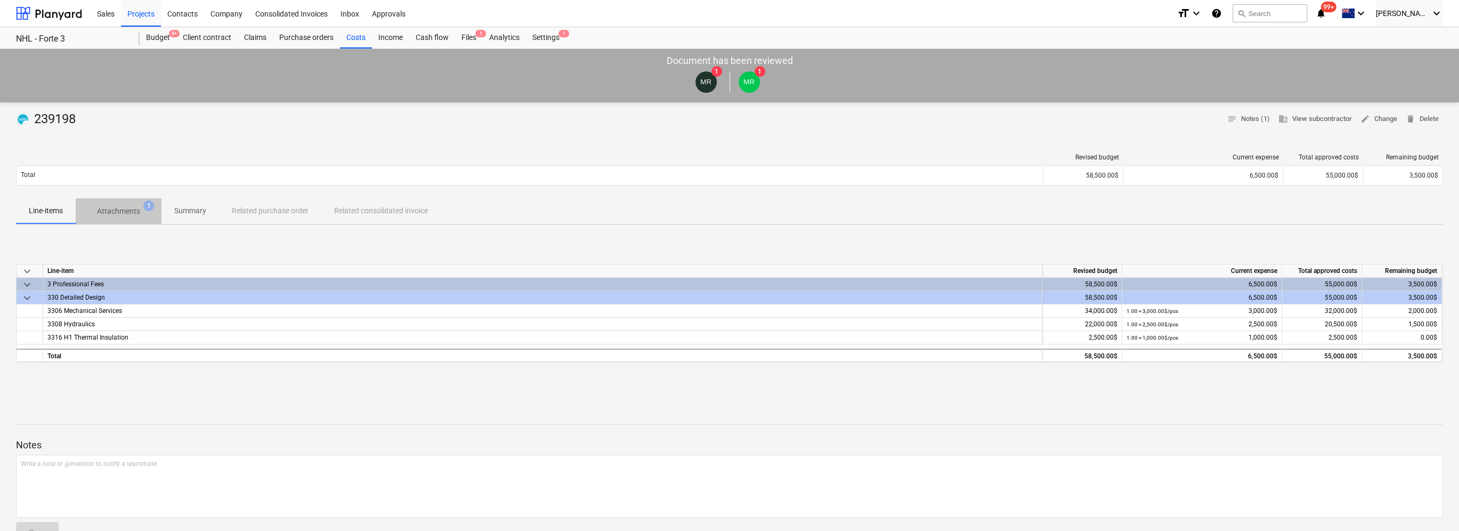
click at [128, 213] on p "Attachments" at bounding box center [118, 211] width 43 height 11
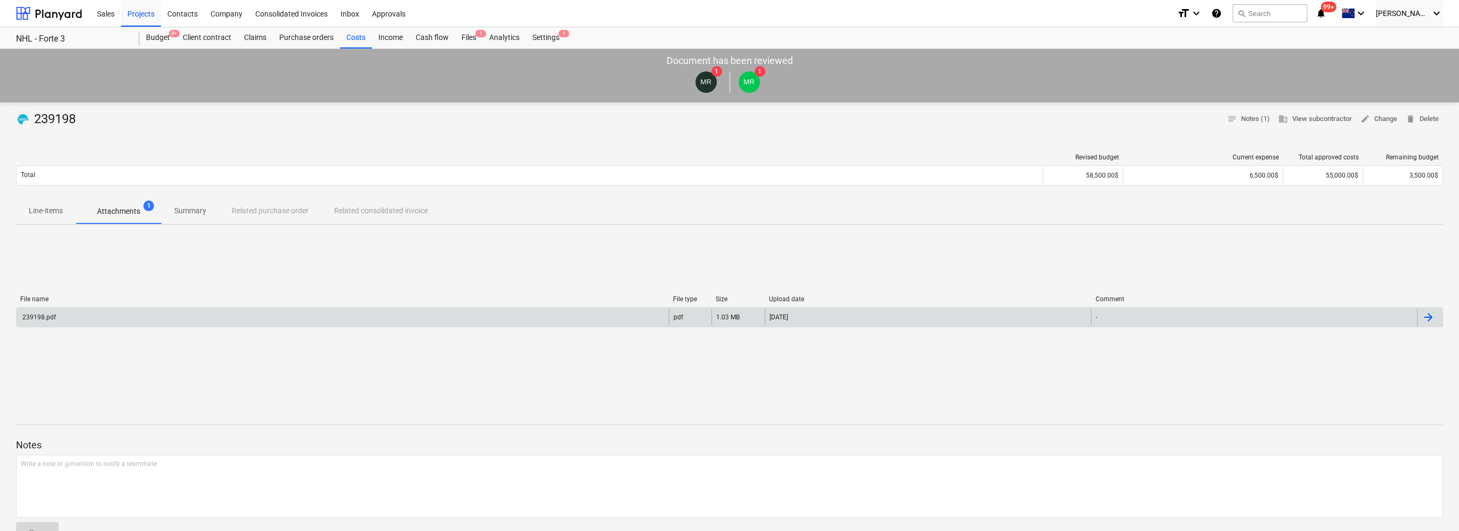
click at [48, 314] on div "239198.pdf" at bounding box center [38, 316] width 35 height 7
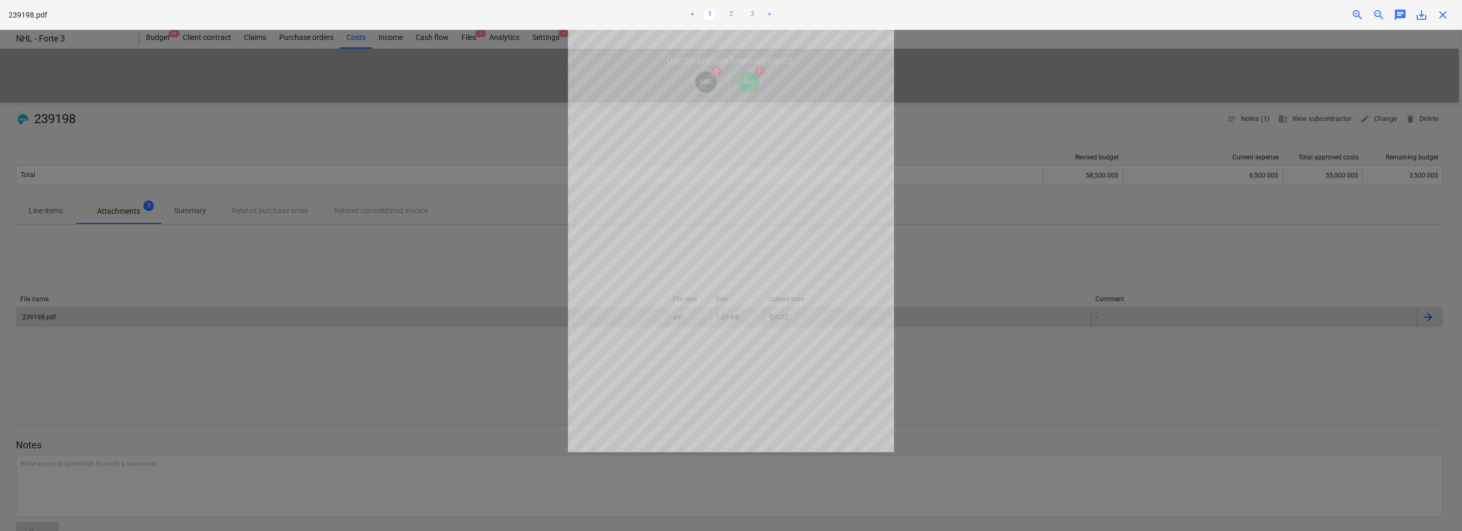
click at [1420, 14] on span "save_alt" at bounding box center [1421, 15] width 13 height 13
click at [356, 150] on div at bounding box center [731, 280] width 1462 height 501
click at [247, 192] on div at bounding box center [731, 280] width 1462 height 501
click at [1443, 13] on span "close" at bounding box center [1442, 15] width 13 height 13
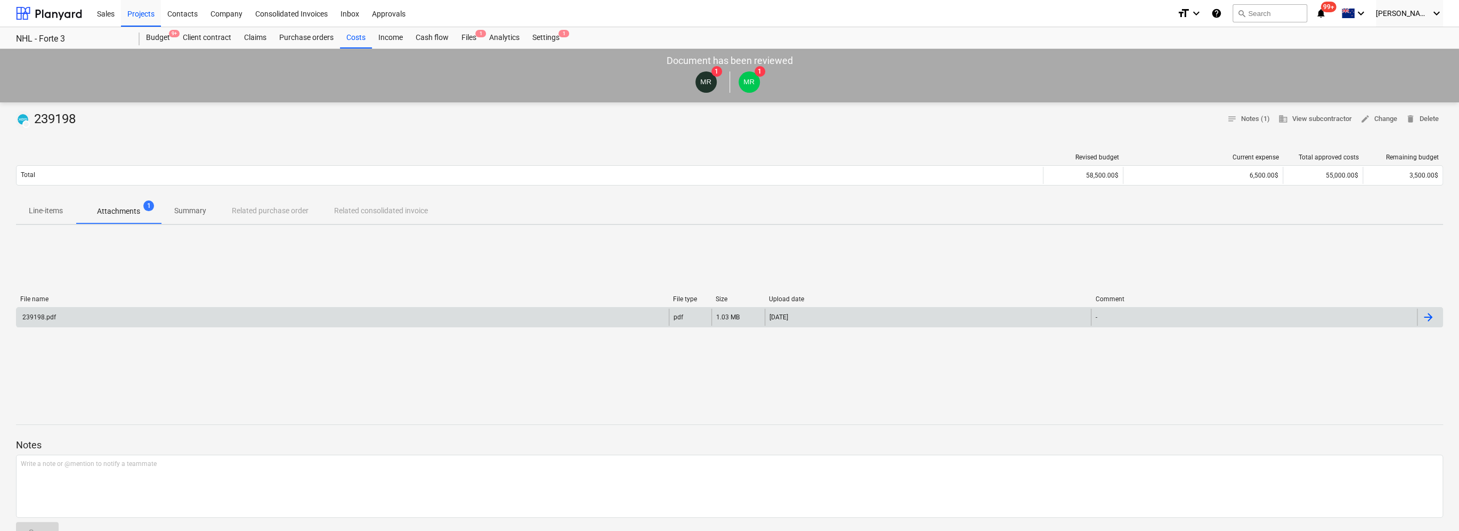
click at [448, 142] on div "DRAFT 239198 notes Notes (1) business View subcontractor edit Change delete Del…" at bounding box center [729, 394] width 1459 height 584
click at [467, 37] on div "Files 1" at bounding box center [469, 37] width 28 height 21
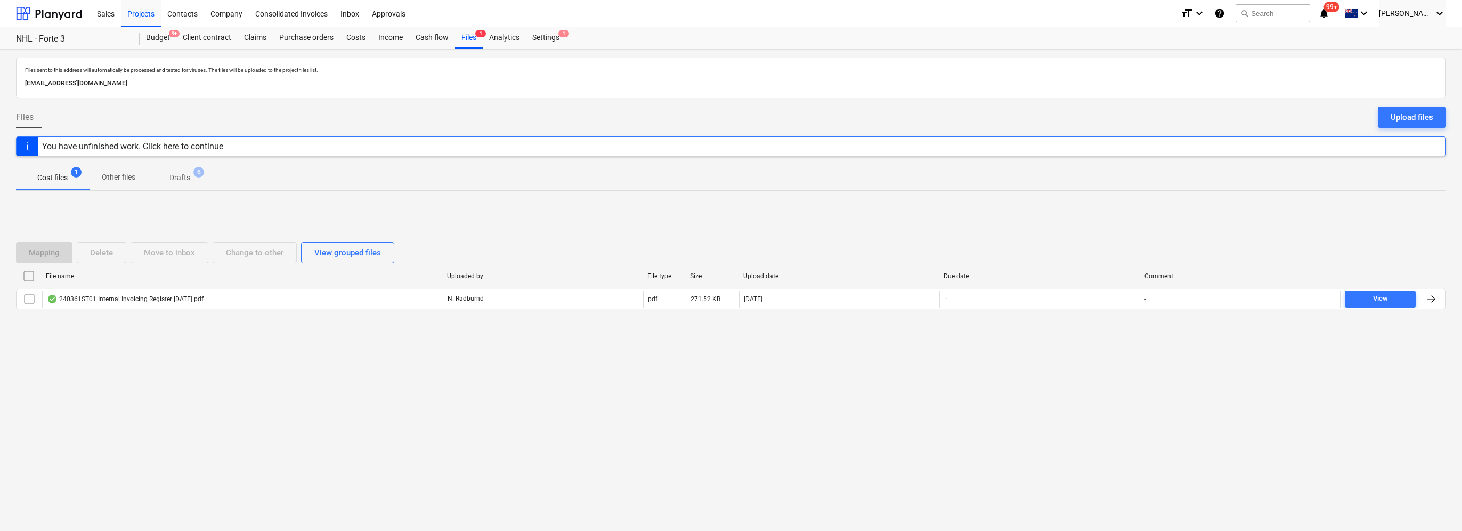
click at [217, 113] on div "Files Upload files" at bounding box center [731, 122] width 1430 height 30
